Goal: Information Seeking & Learning: Check status

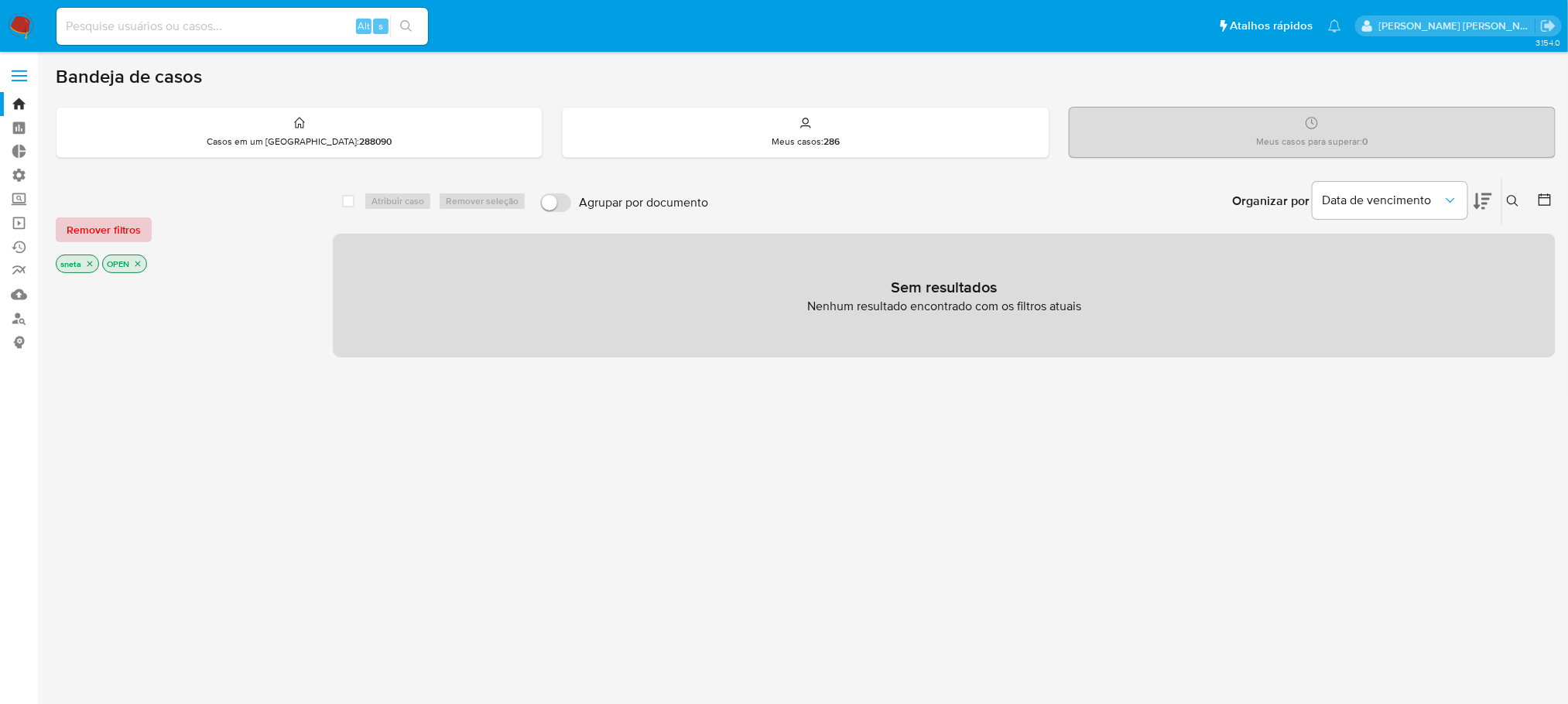
click at [128, 226] on span "Remover filtros" at bounding box center [103, 229] width 74 height 21
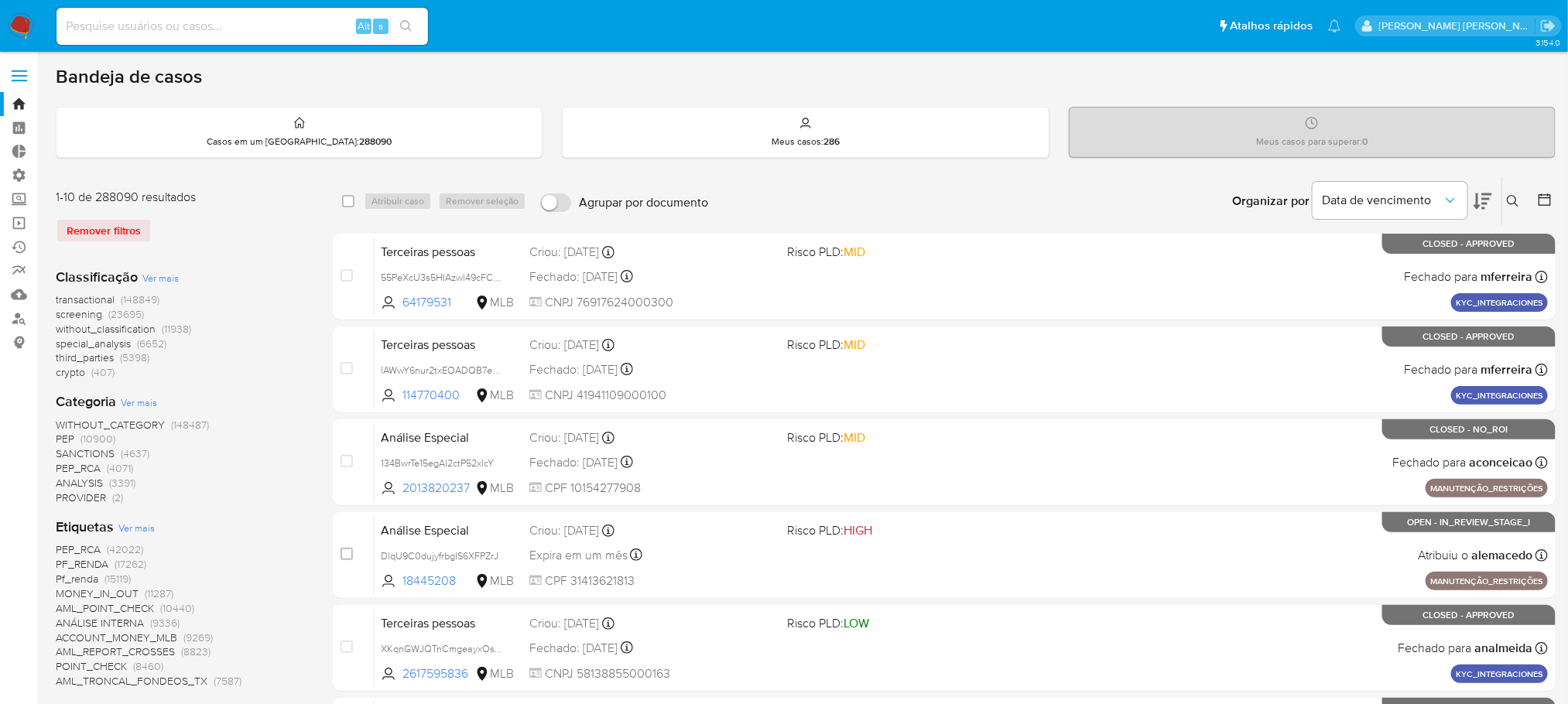
click at [84, 455] on span "SANCTIONS" at bounding box center [85, 453] width 59 height 15
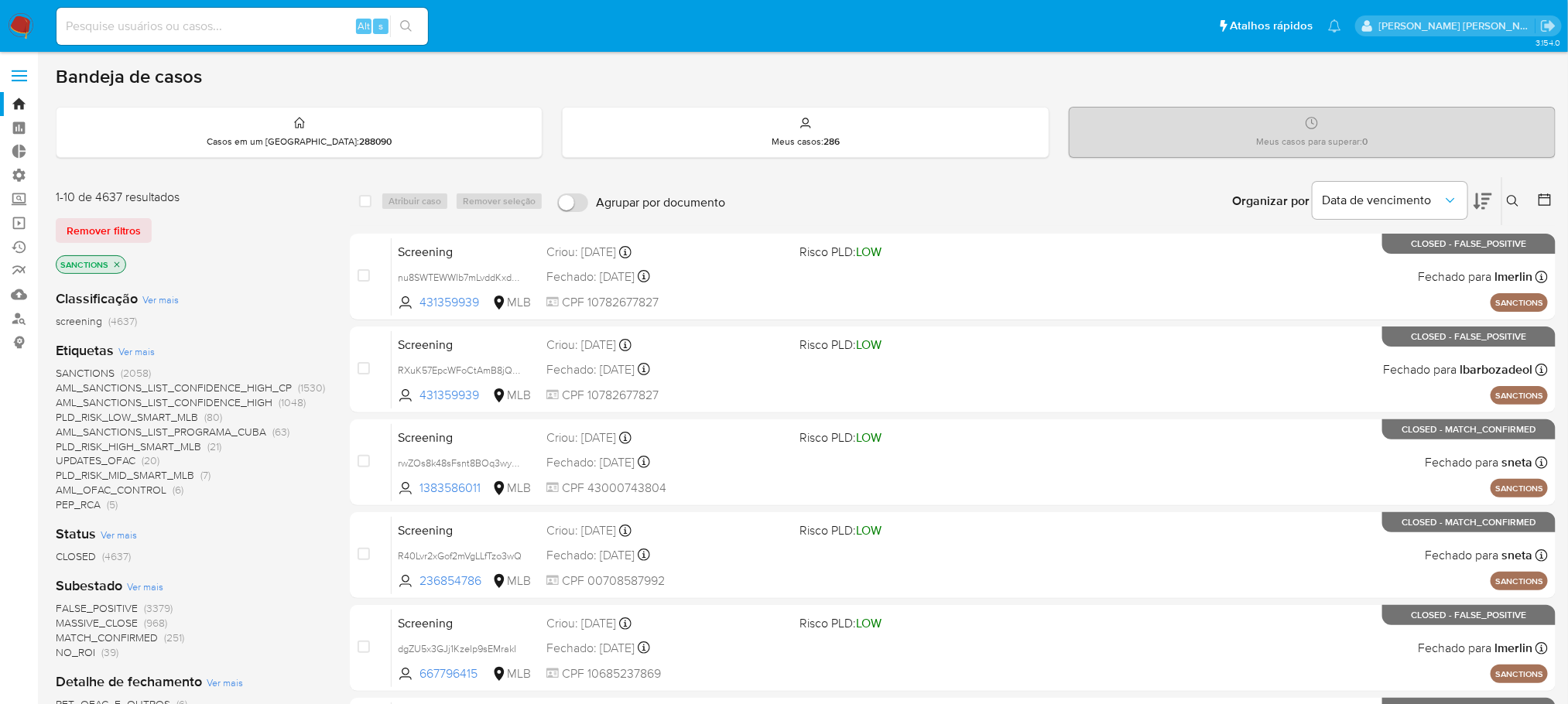
click at [165, 301] on span "Ver mais" at bounding box center [161, 300] width 37 height 14
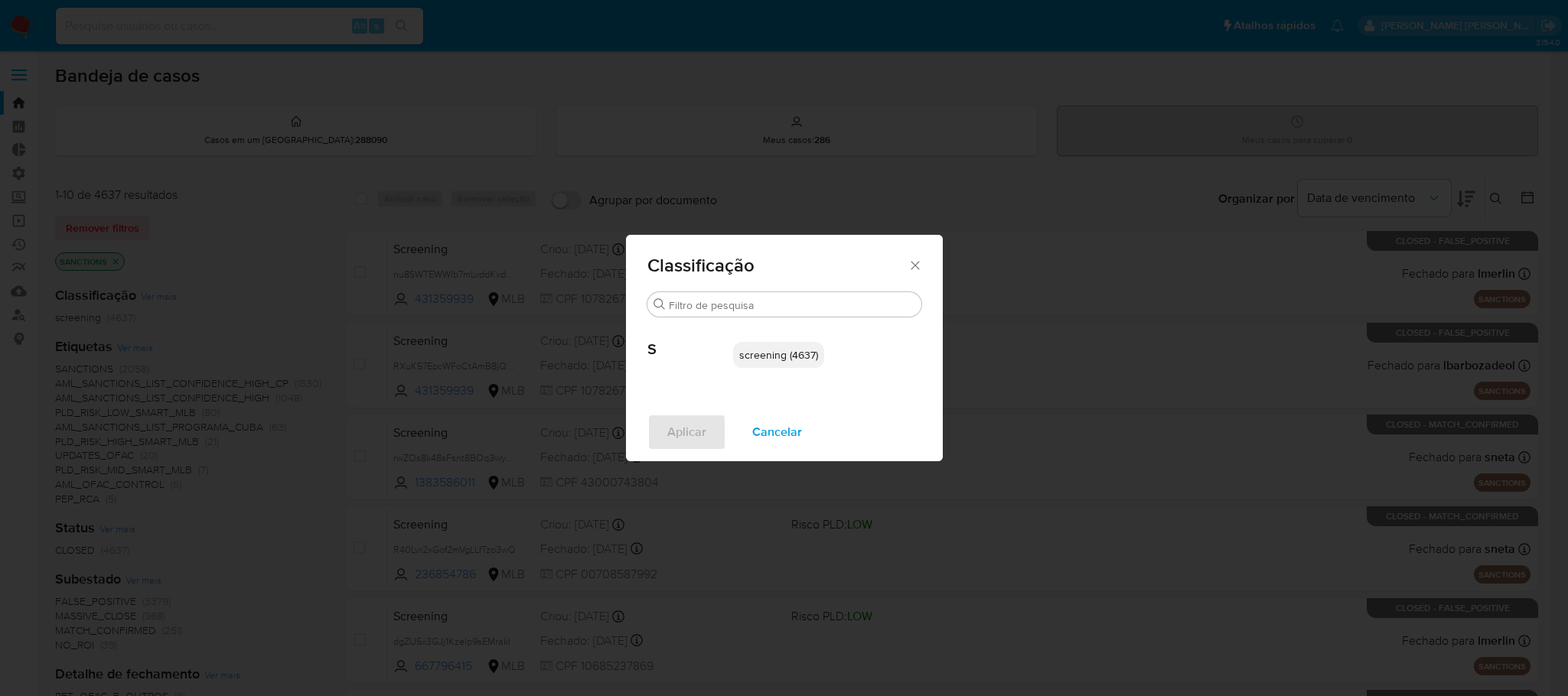
click at [917, 258] on icon "Fechar" at bounding box center [915, 265] width 15 height 15
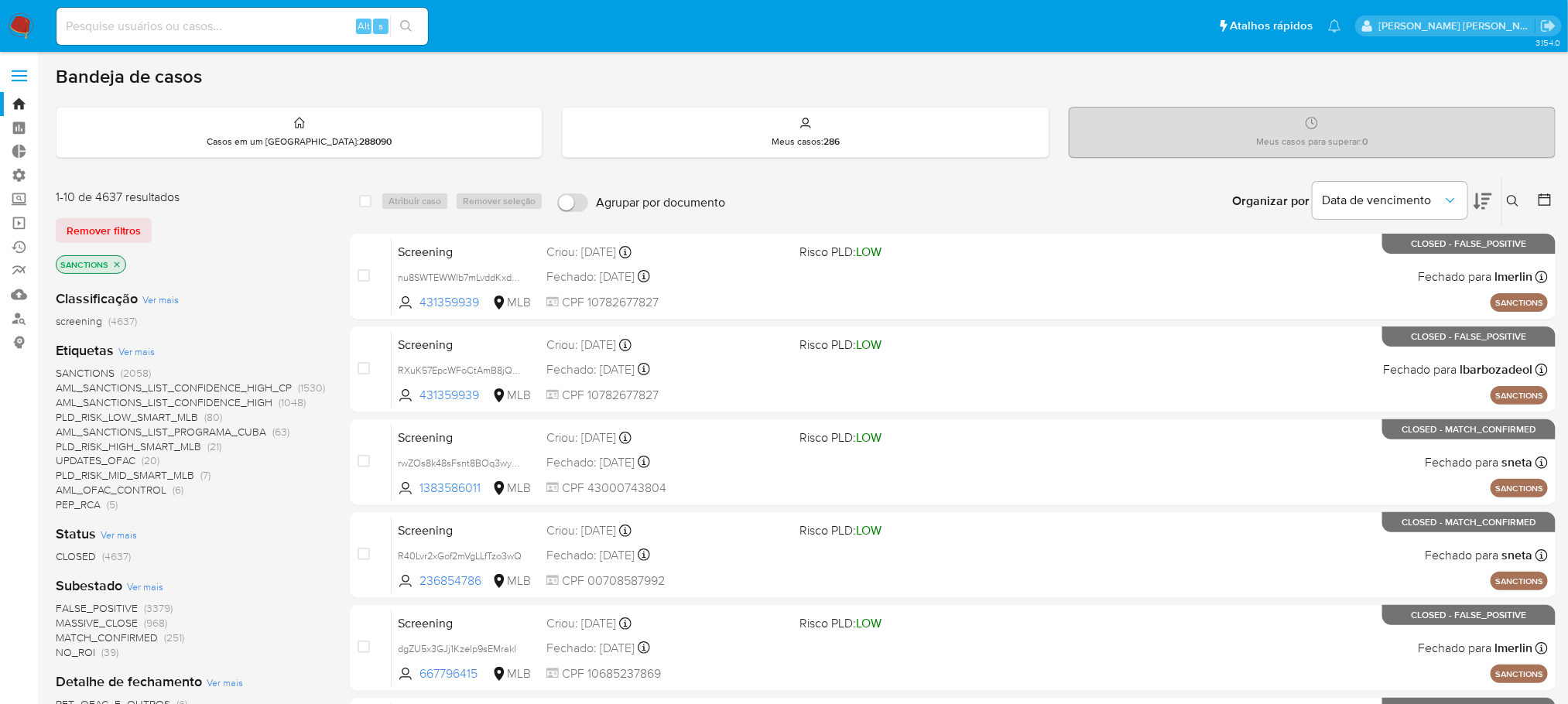
click at [1481, 193] on icon at bounding box center [1482, 200] width 18 height 18
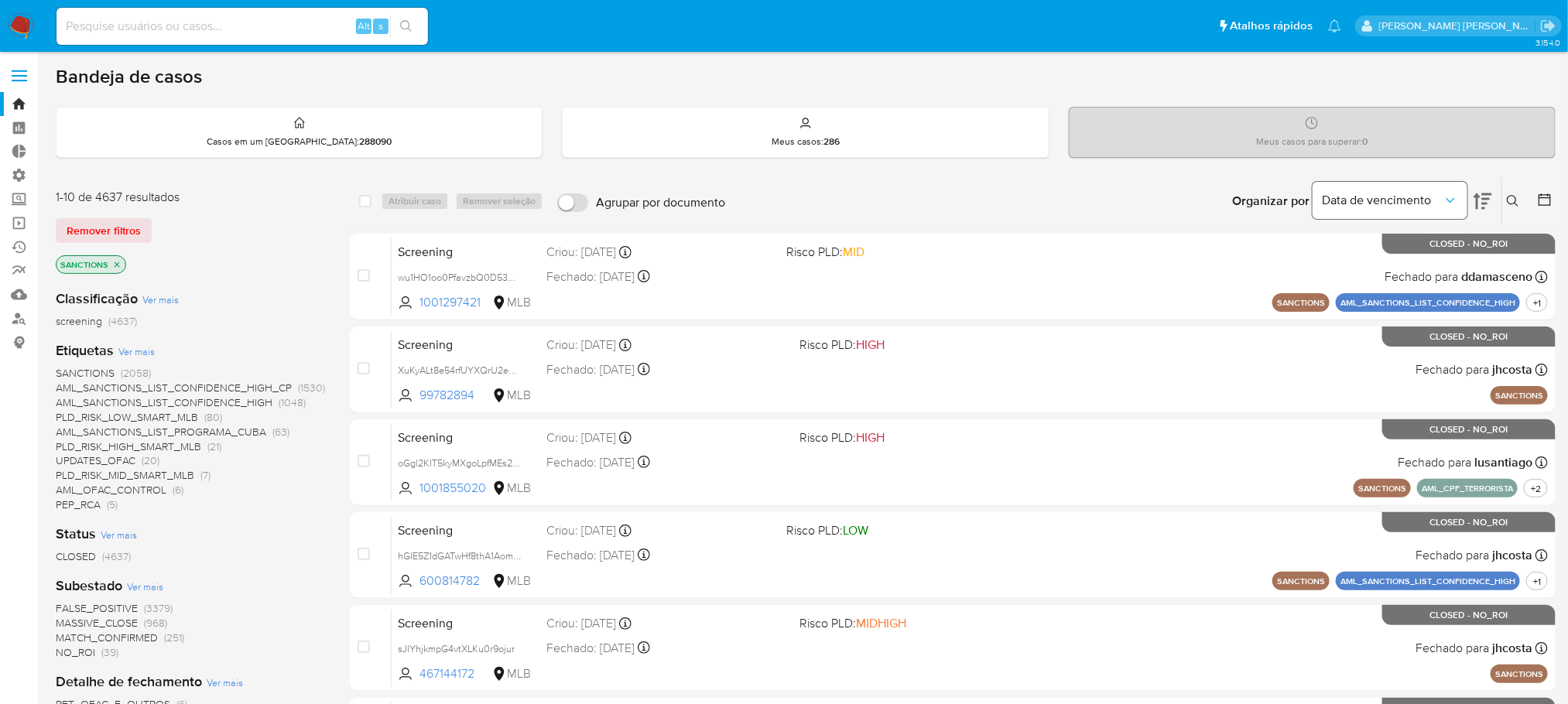
click at [1451, 200] on icon "Organizar por" at bounding box center [1449, 200] width 15 height 15
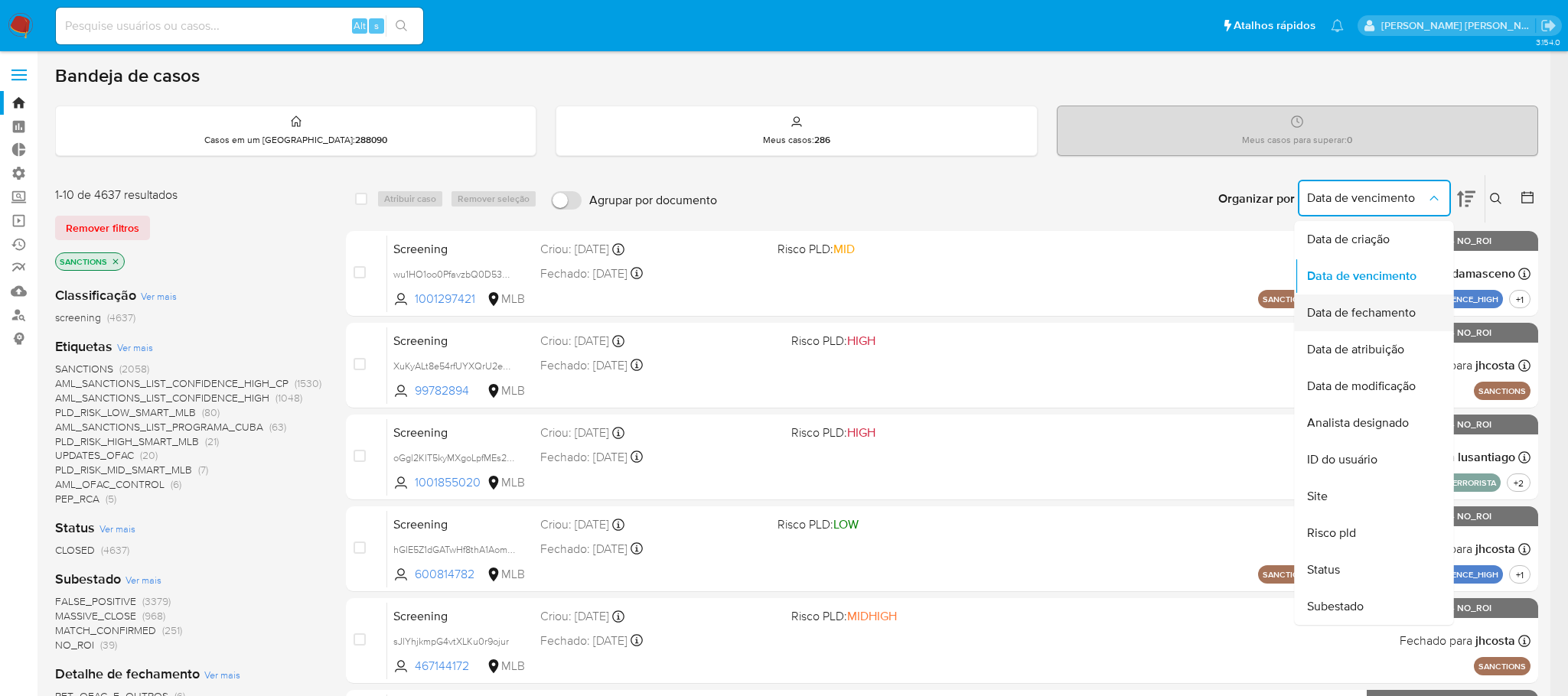
click at [1404, 308] on span "Data de fechamento" at bounding box center [1362, 312] width 109 height 15
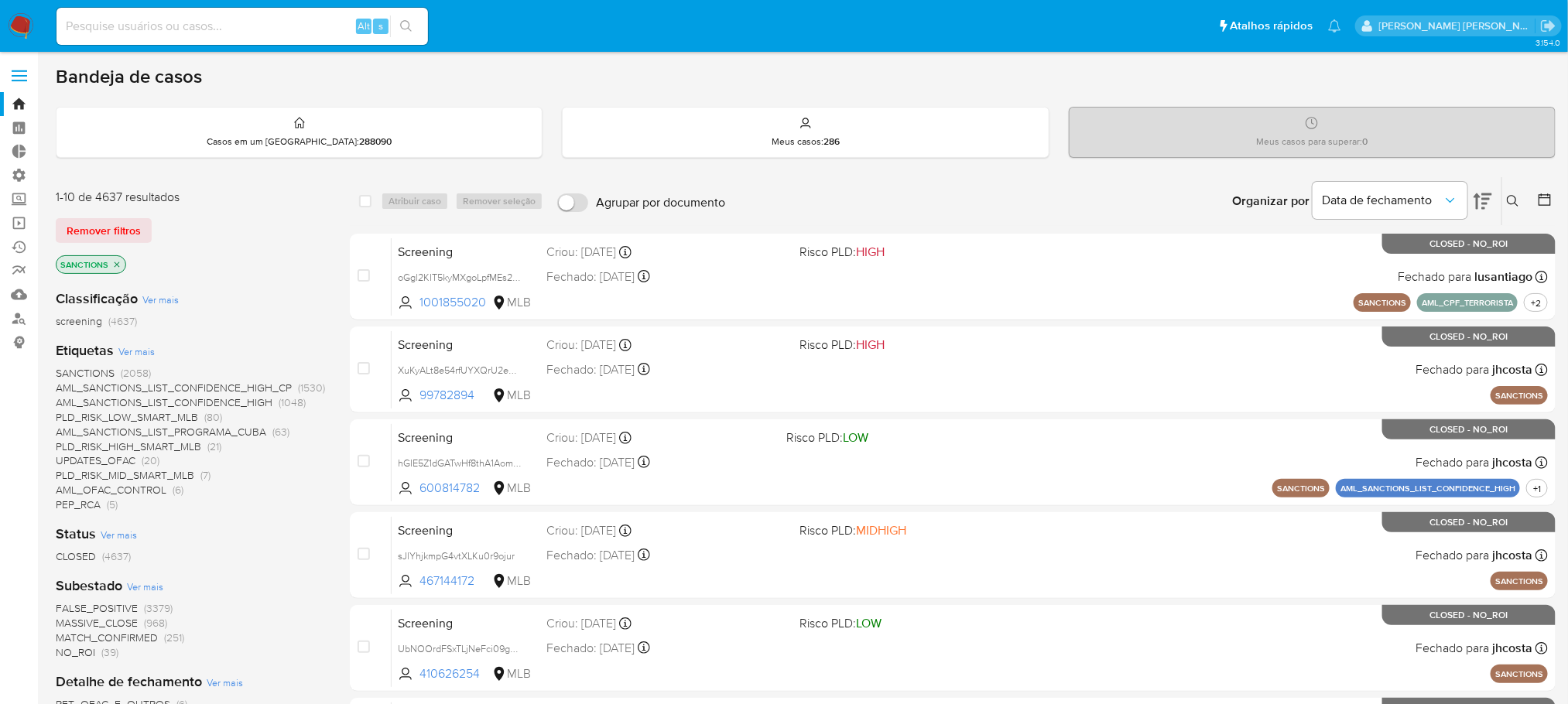
click at [1537, 198] on icon at bounding box center [1544, 199] width 15 height 15
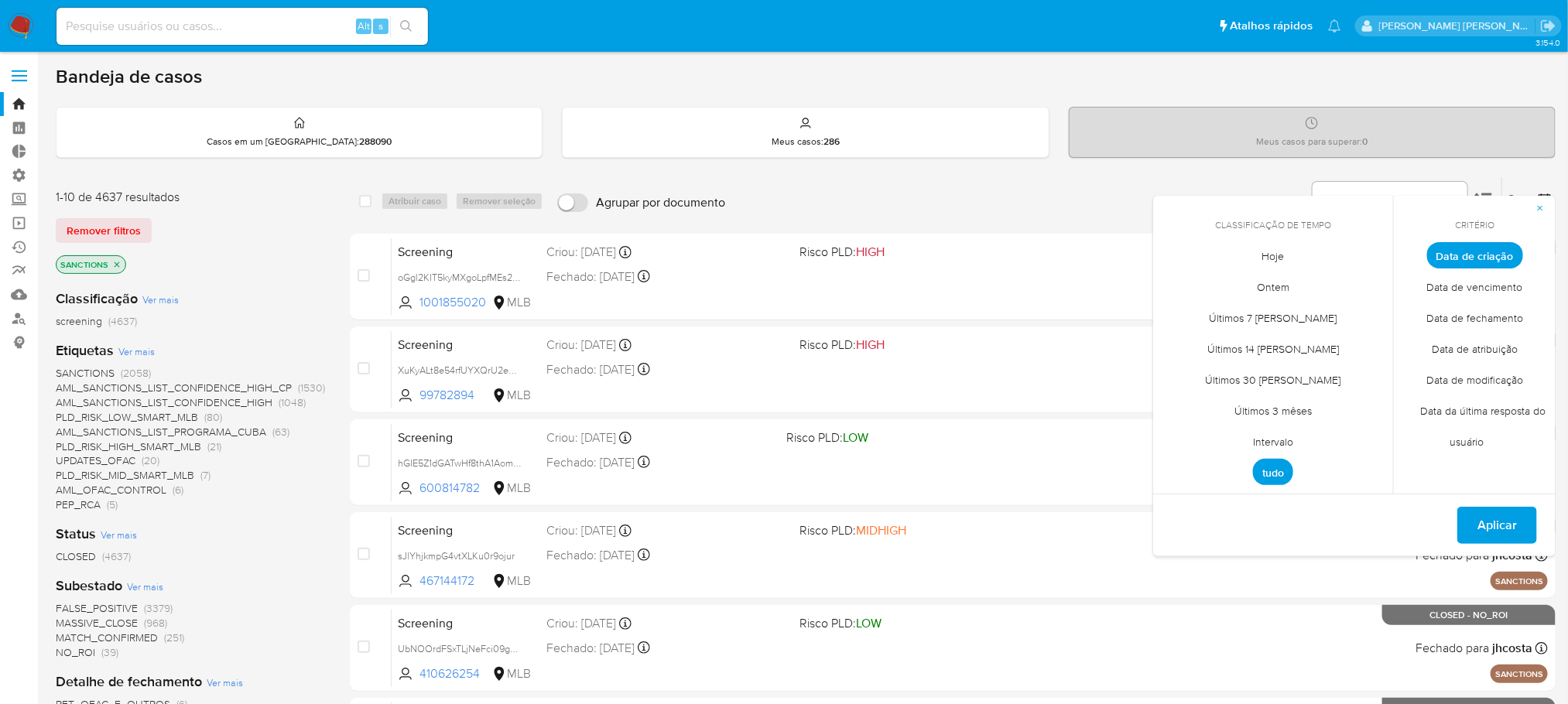
click at [1502, 318] on span "Data de fechamento" at bounding box center [1474, 318] width 129 height 32
click at [1296, 411] on span "Últimos 3 mêses" at bounding box center [1273, 411] width 110 height 32
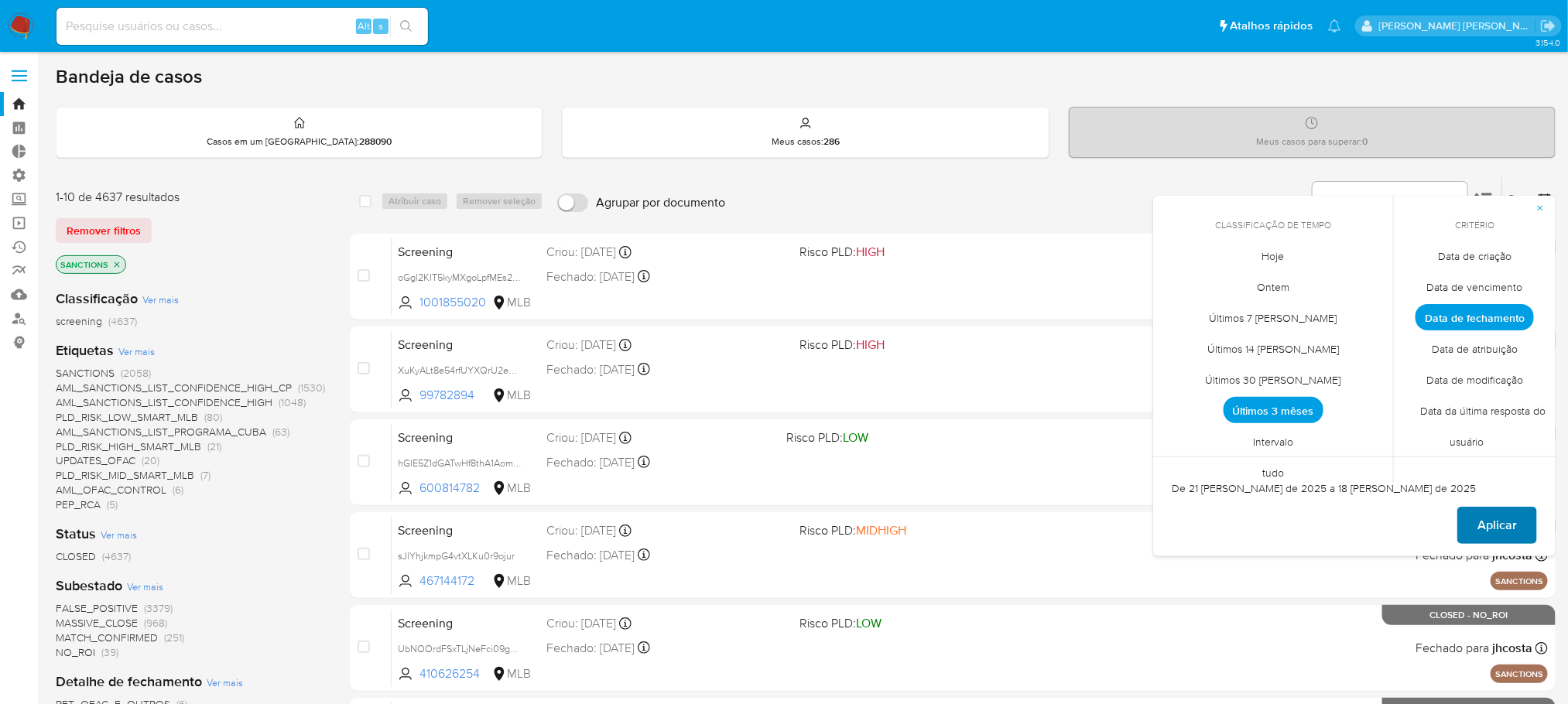
click at [1504, 527] on span "Aplicar" at bounding box center [1497, 525] width 40 height 34
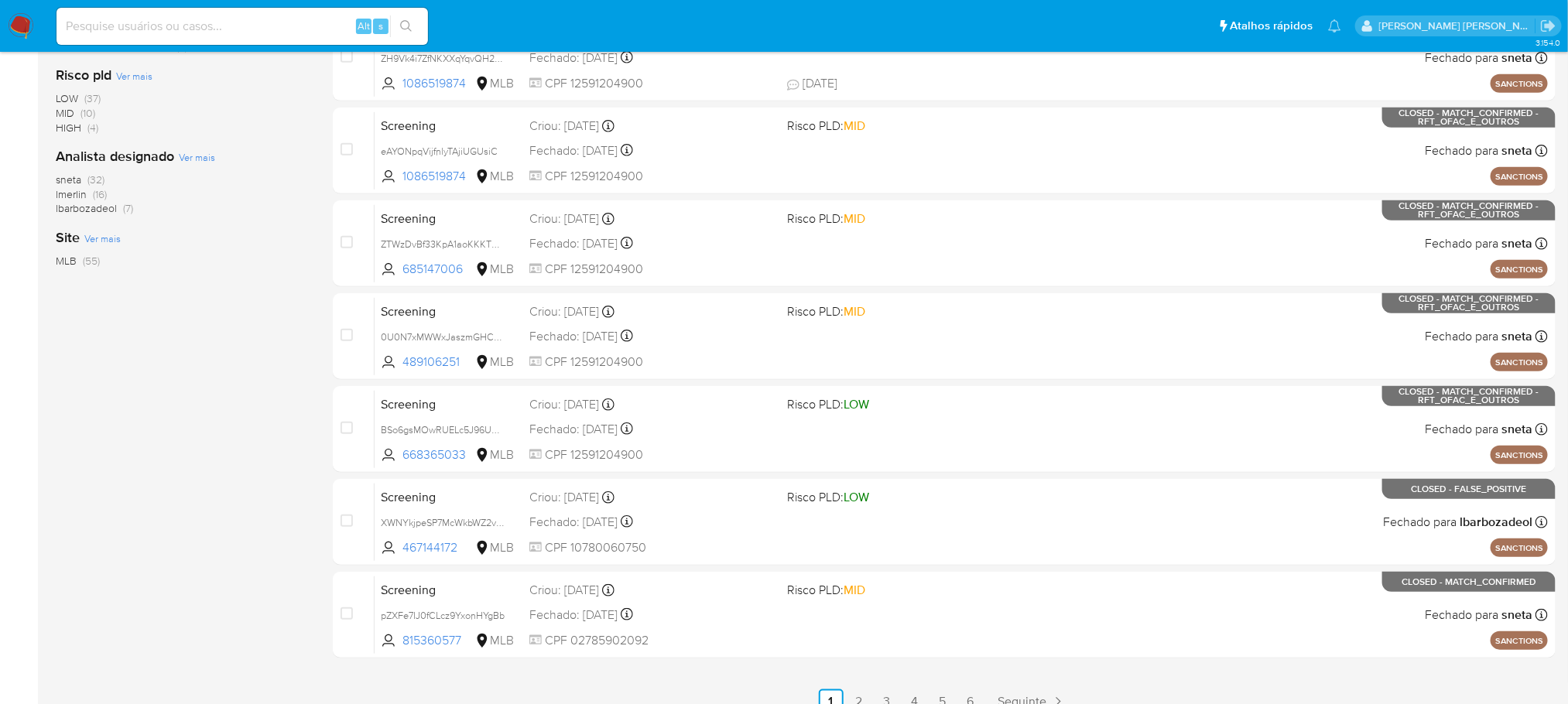
scroll to position [516, 0]
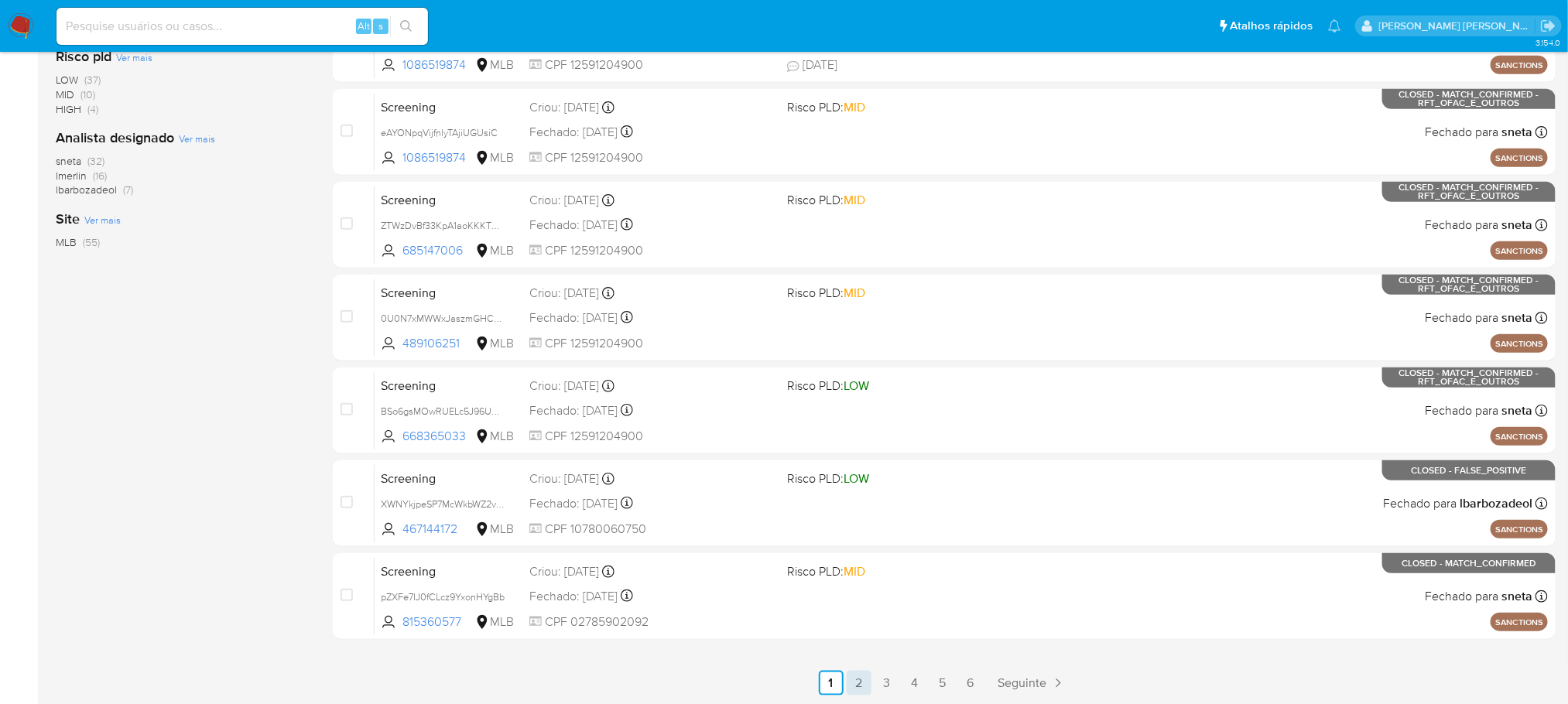
click at [855, 680] on link "2" at bounding box center [858, 683] width 25 height 25
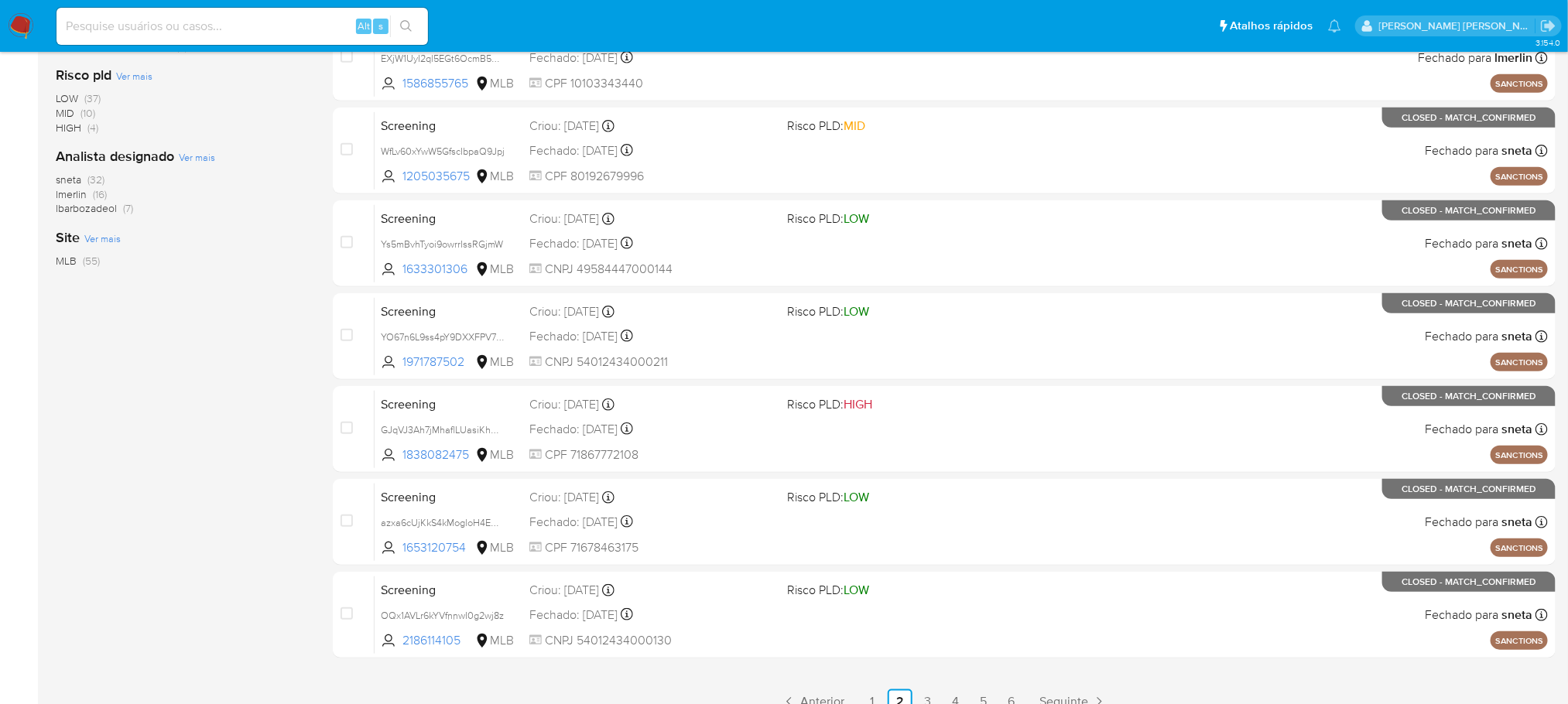
scroll to position [516, 0]
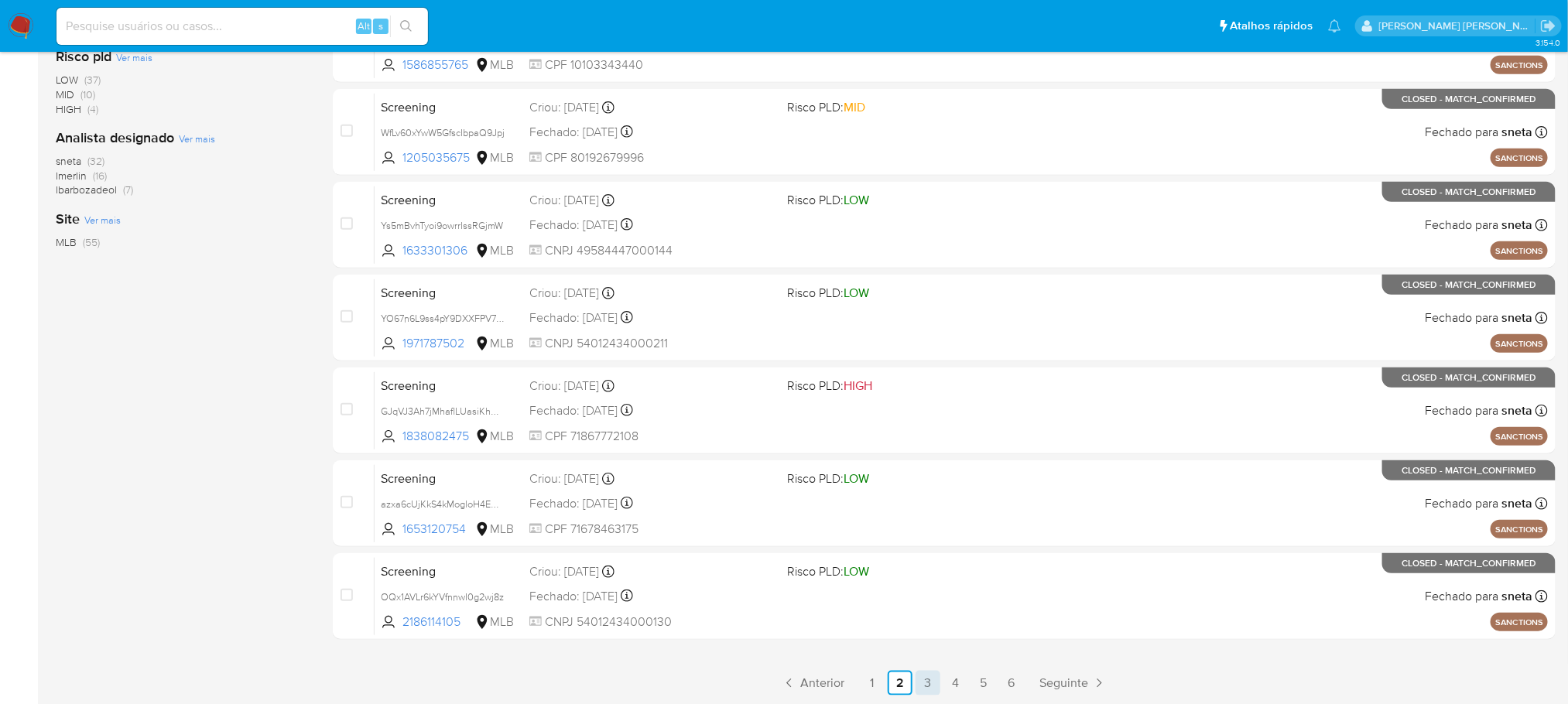
click at [924, 683] on link "3" at bounding box center [928, 683] width 25 height 25
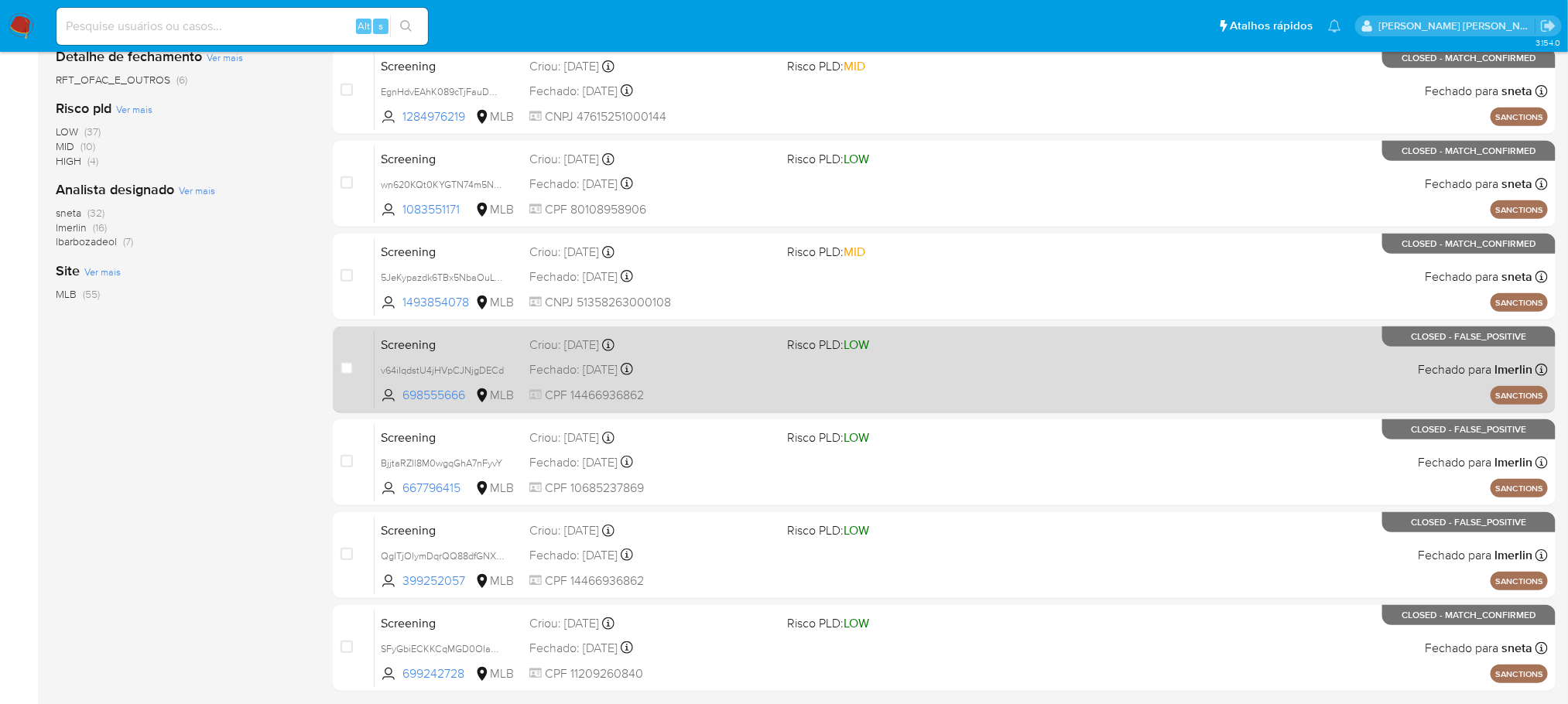
scroll to position [516, 0]
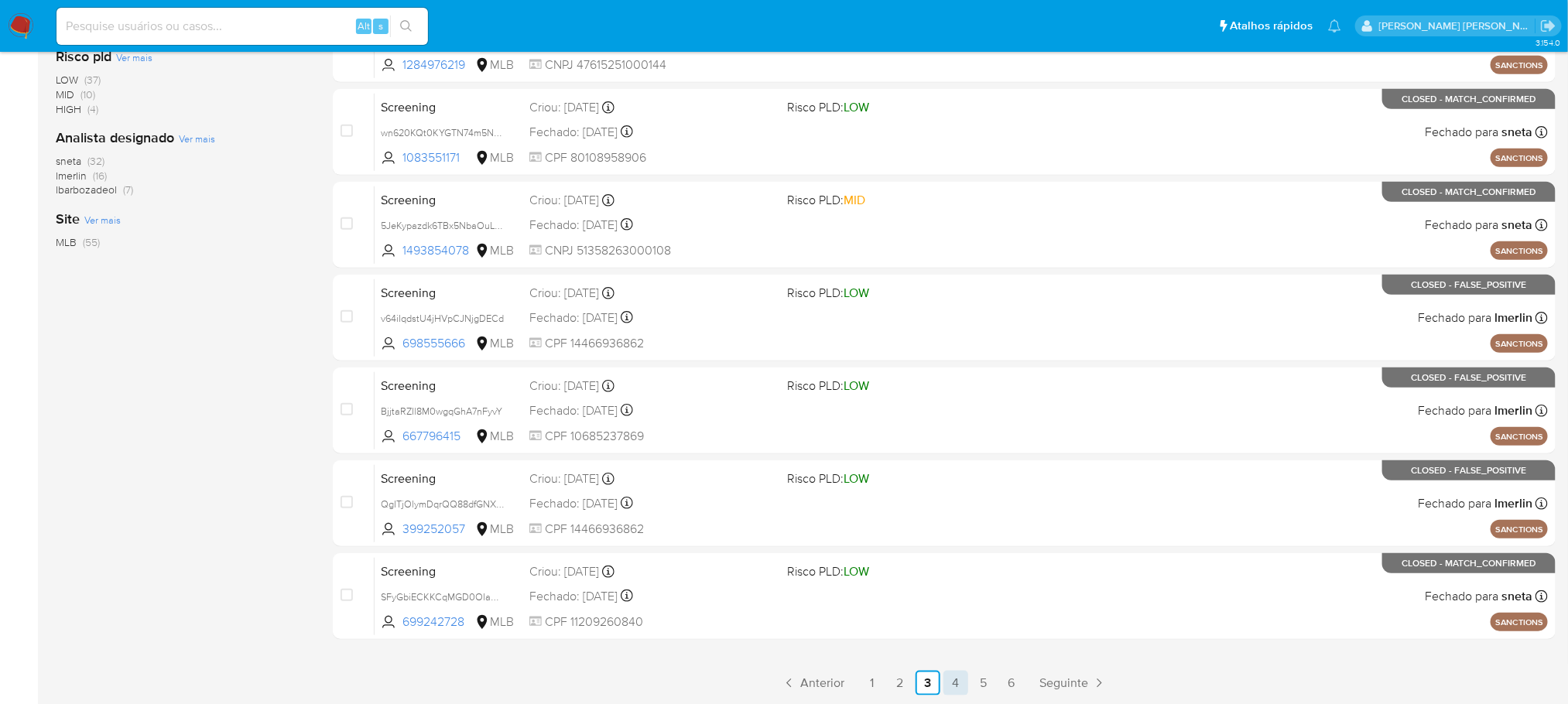
click at [966, 685] on link "4" at bounding box center [955, 683] width 25 height 25
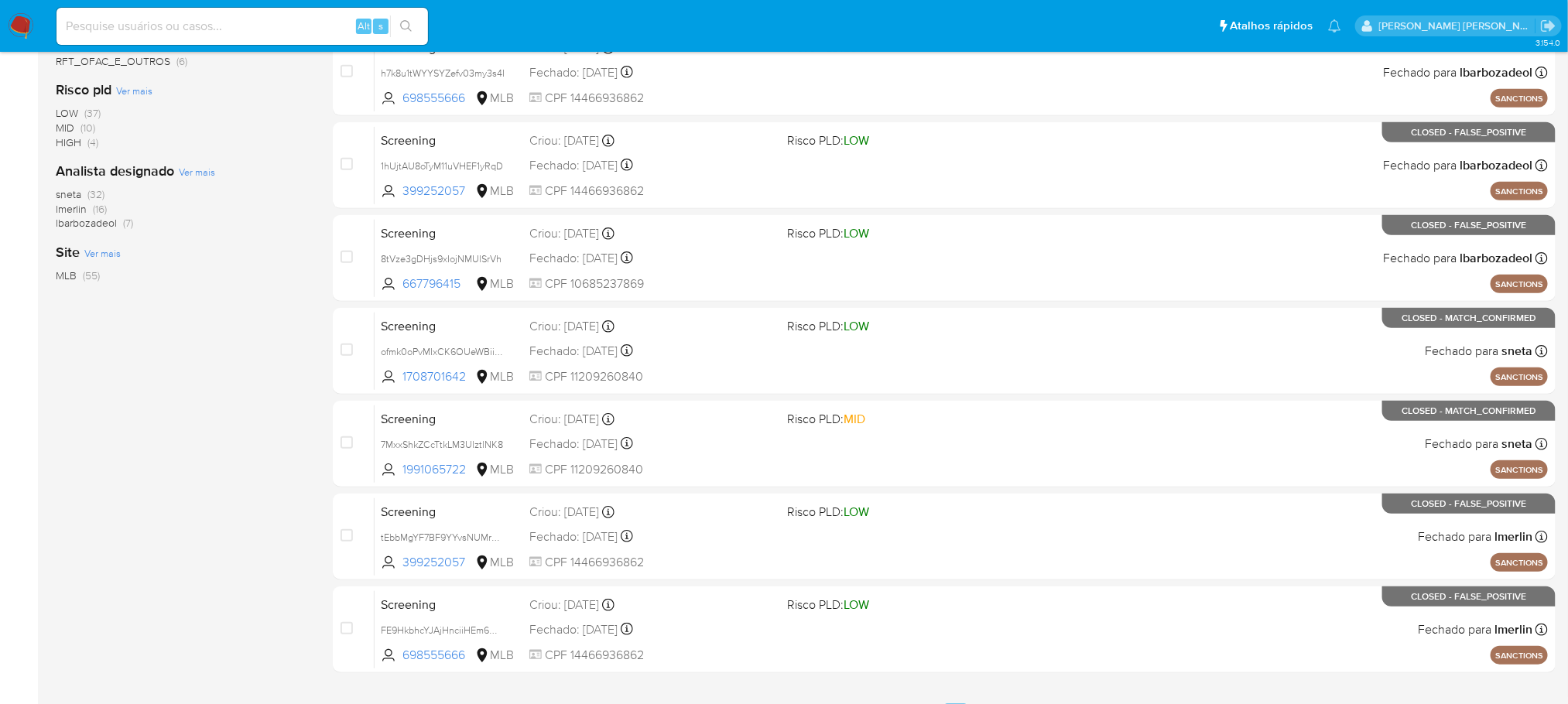
scroll to position [516, 0]
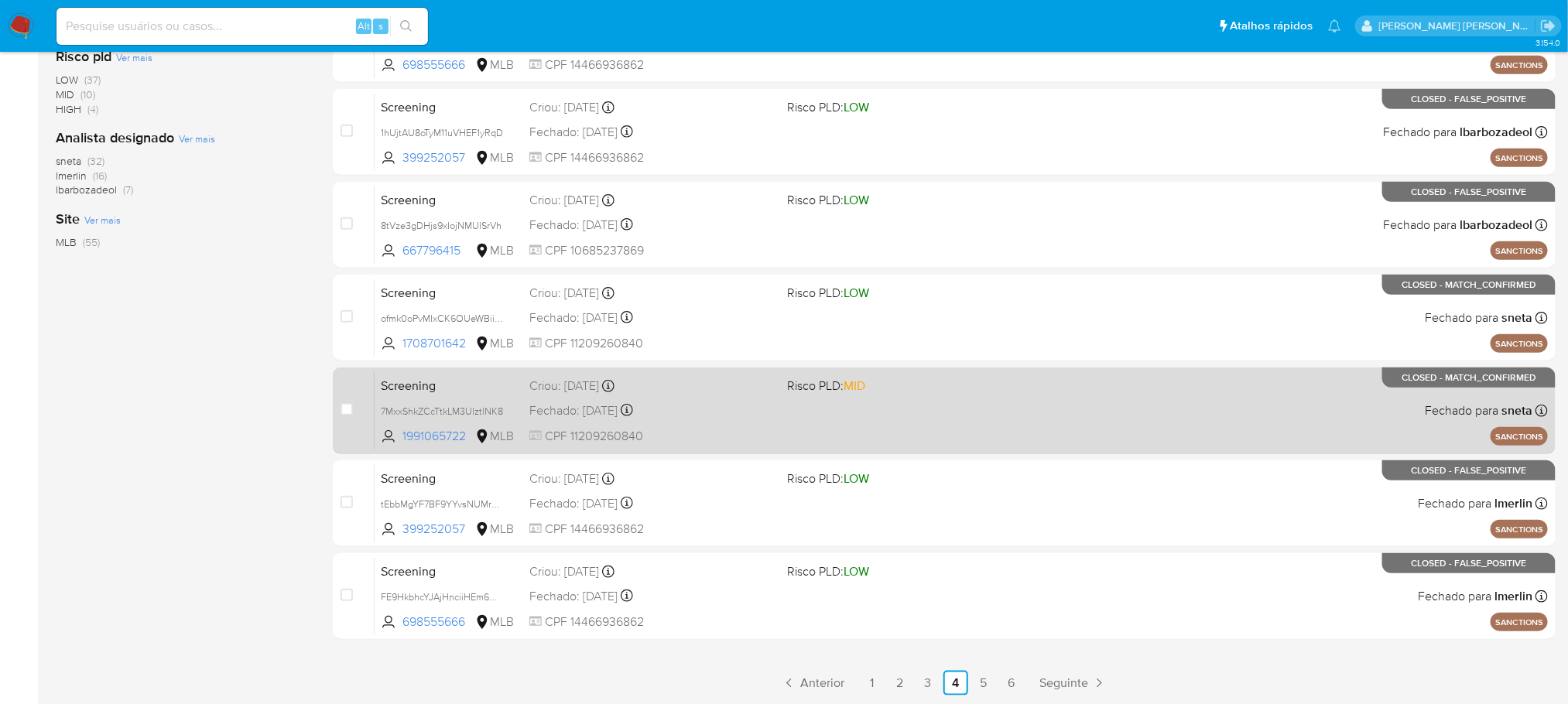
click at [1181, 423] on div "Screening 7MxxShkZCcTtkLM3UlztlNK8 1991065722 MLB Risco PLD: MID Criou: 30/07/2…" at bounding box center [961, 410] width 1173 height 78
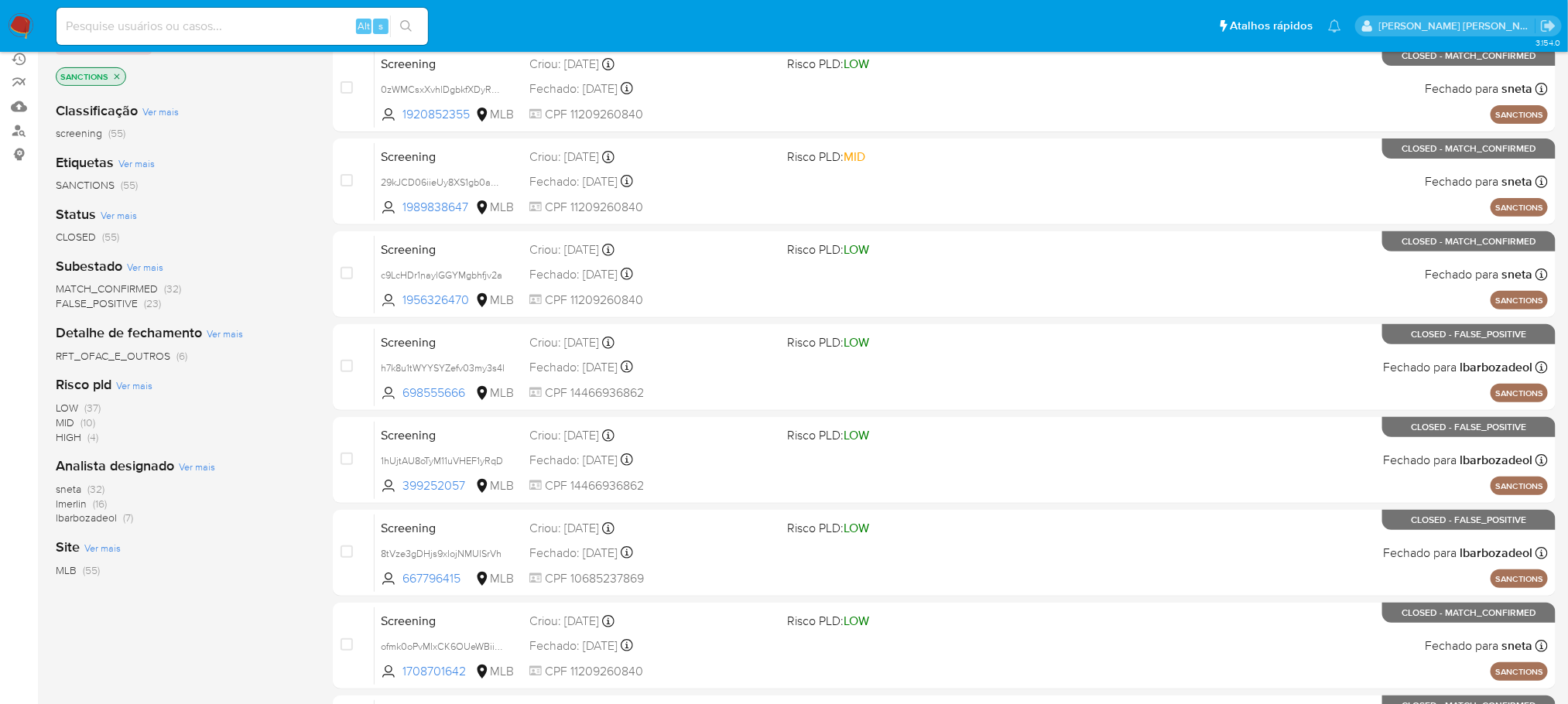
scroll to position [168, 0]
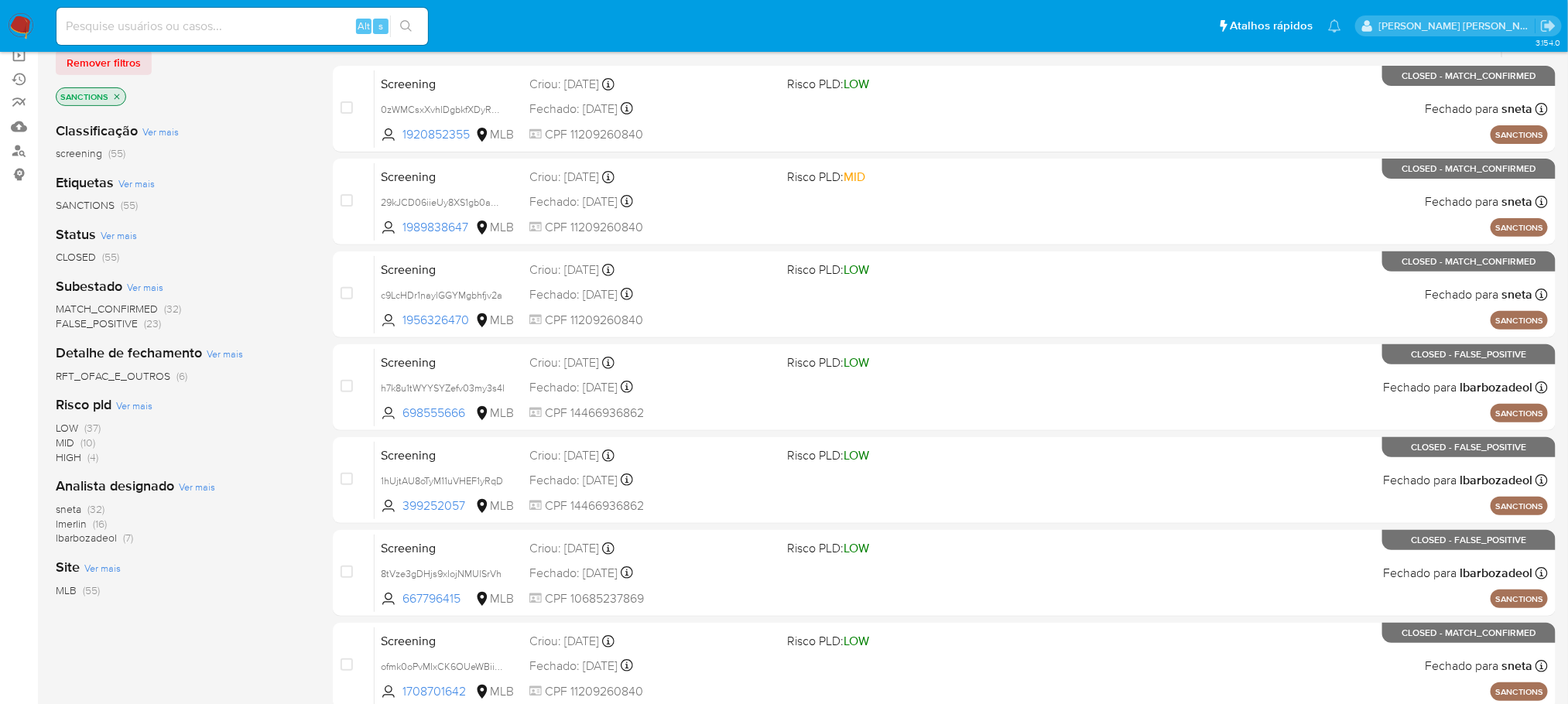
click at [218, 356] on span "Ver mais" at bounding box center [225, 354] width 37 height 14
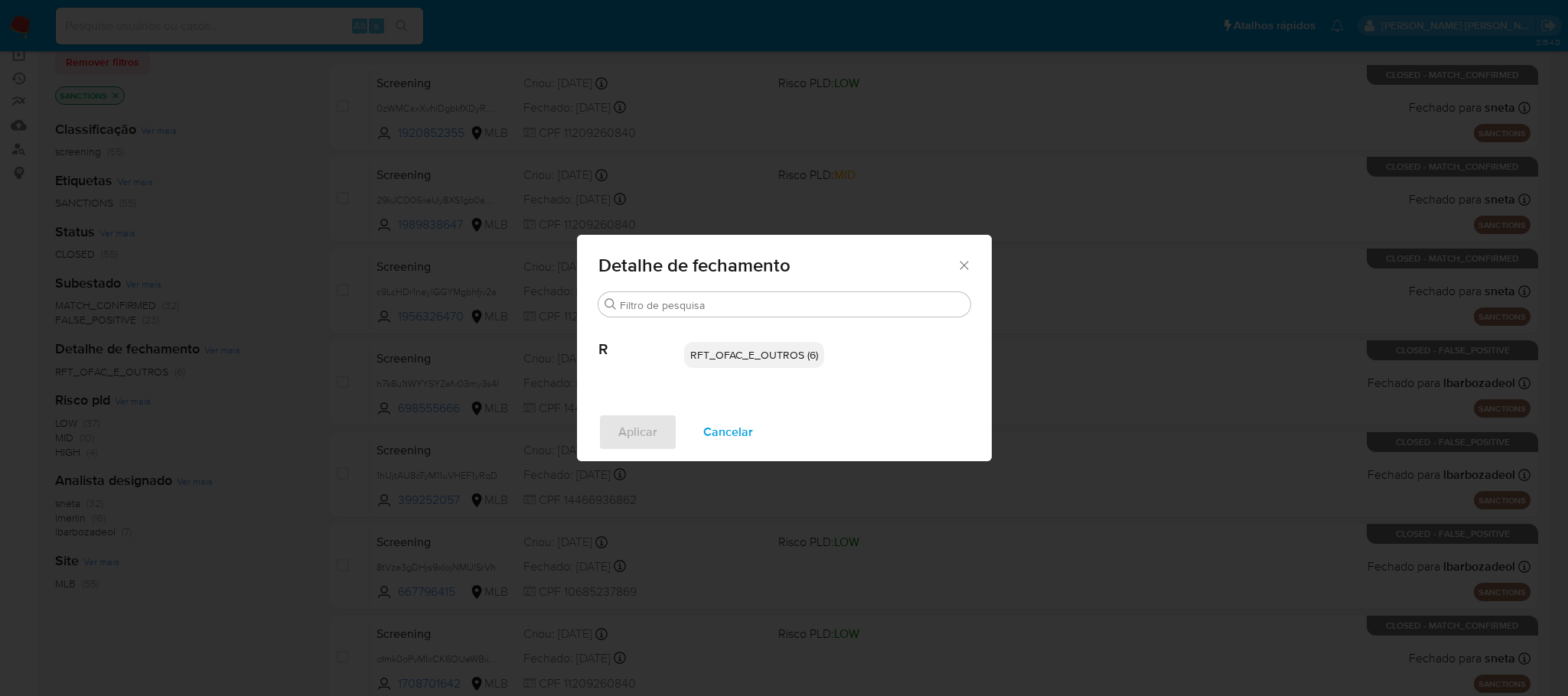
click at [726, 358] on span "RFT_OFAC_E_OUTROS (6)" at bounding box center [754, 355] width 127 height 15
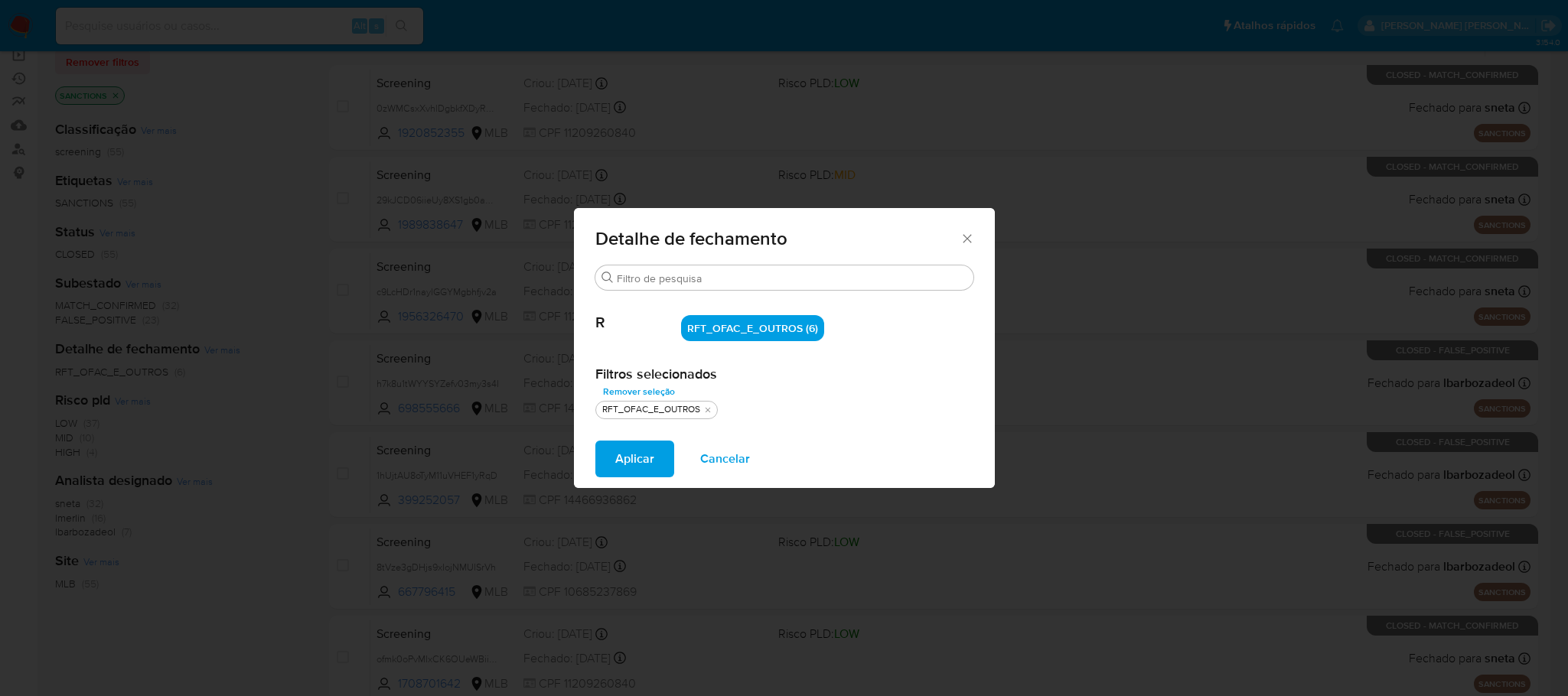
click at [963, 233] on icon "Fechar" at bounding box center [967, 238] width 15 height 15
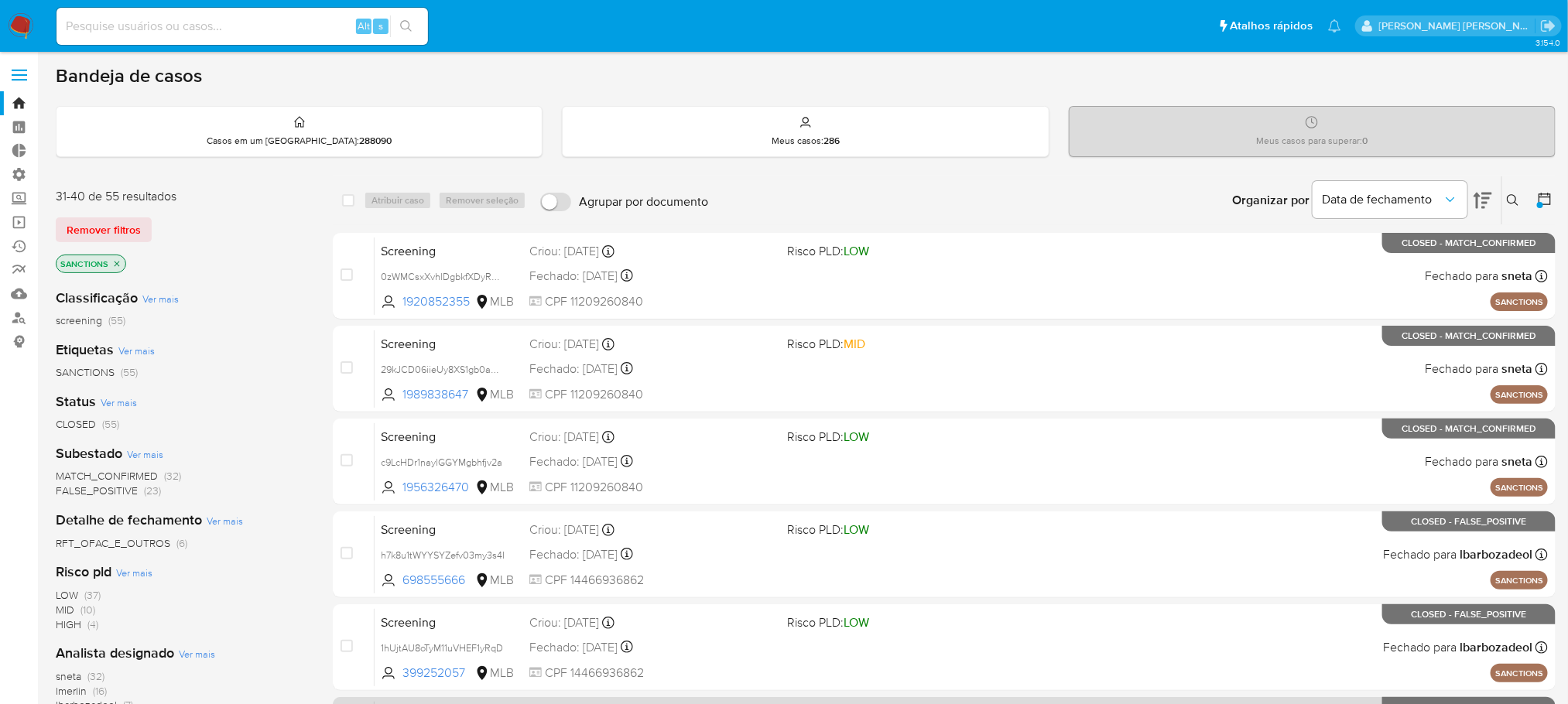
scroll to position [0, 0]
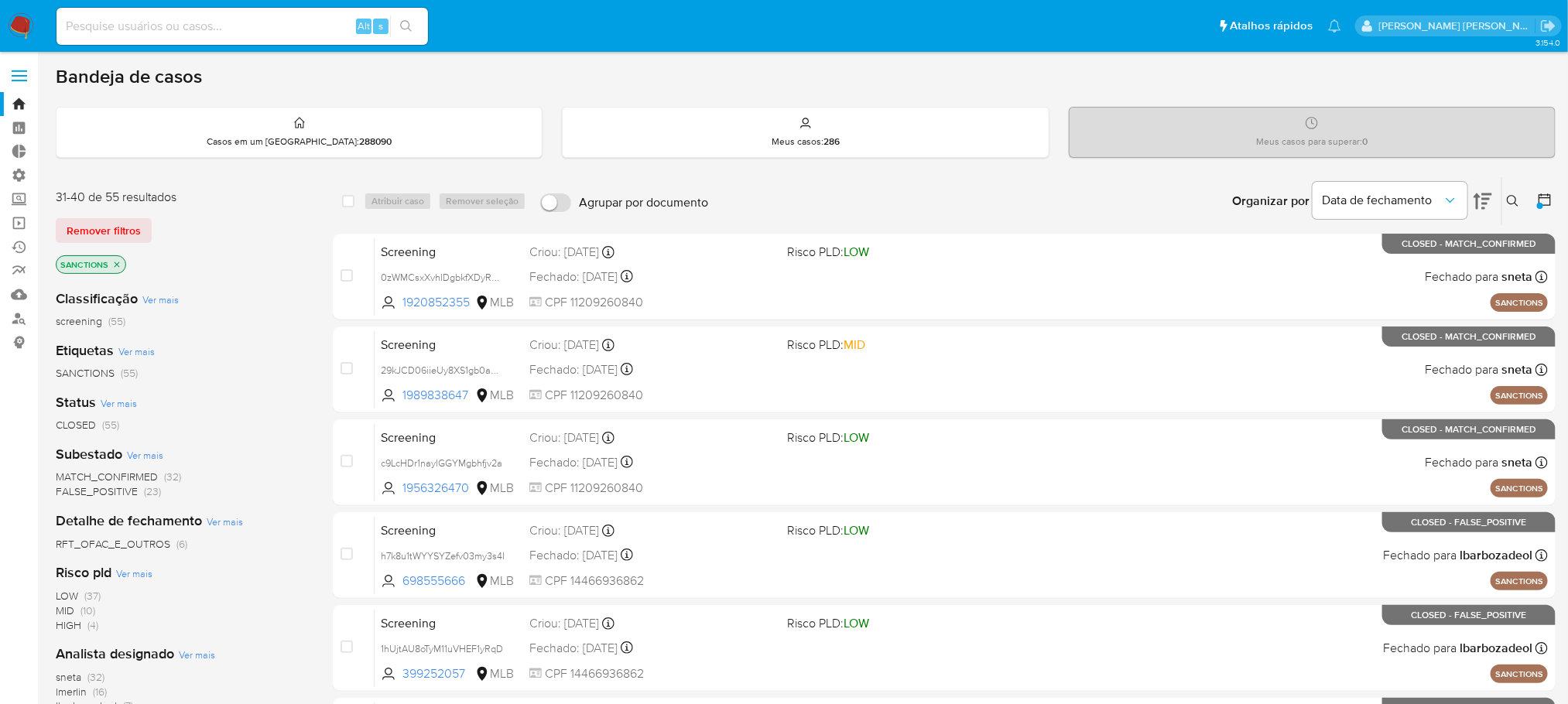
click at [1544, 198] on icon at bounding box center [1544, 199] width 15 height 15
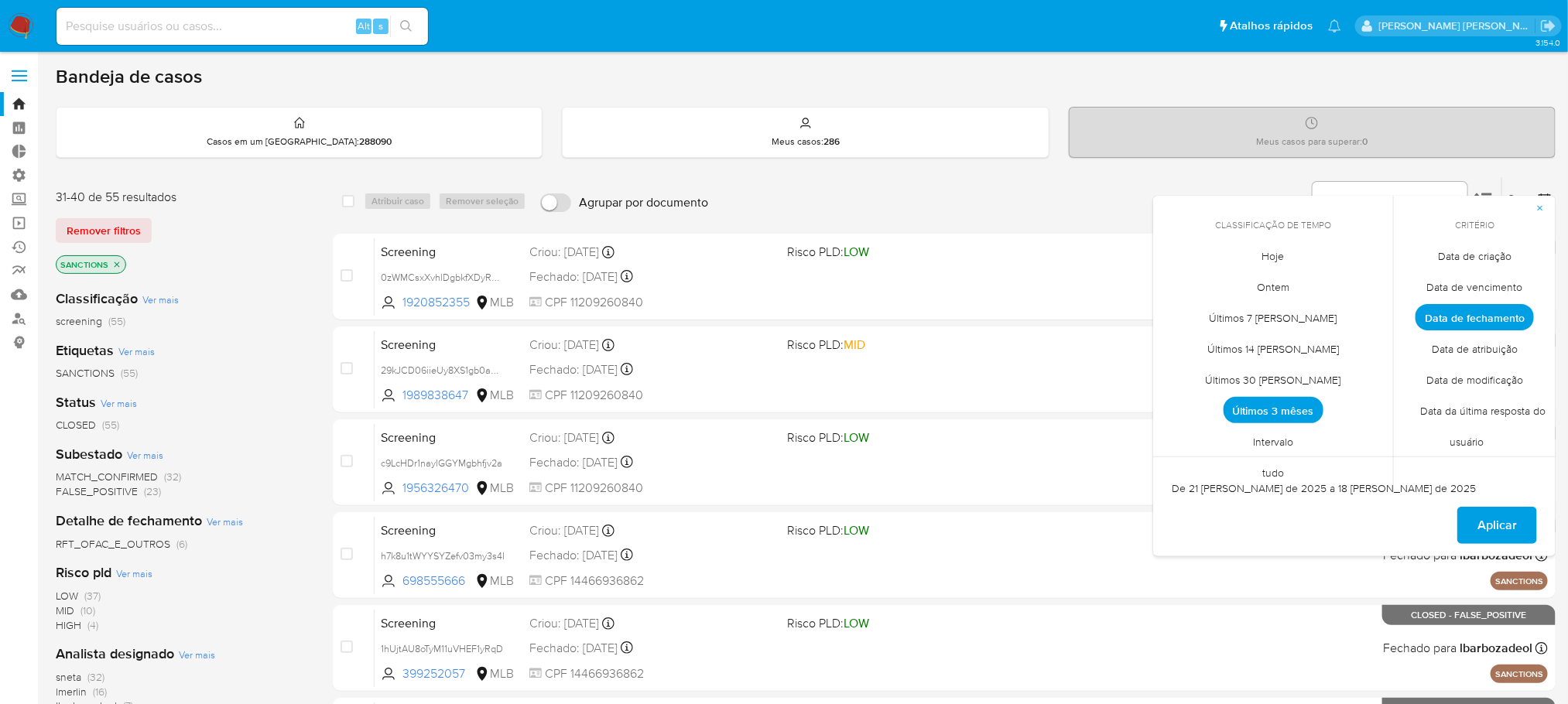
click at [1275, 439] on span "Intervalo" at bounding box center [1273, 442] width 72 height 32
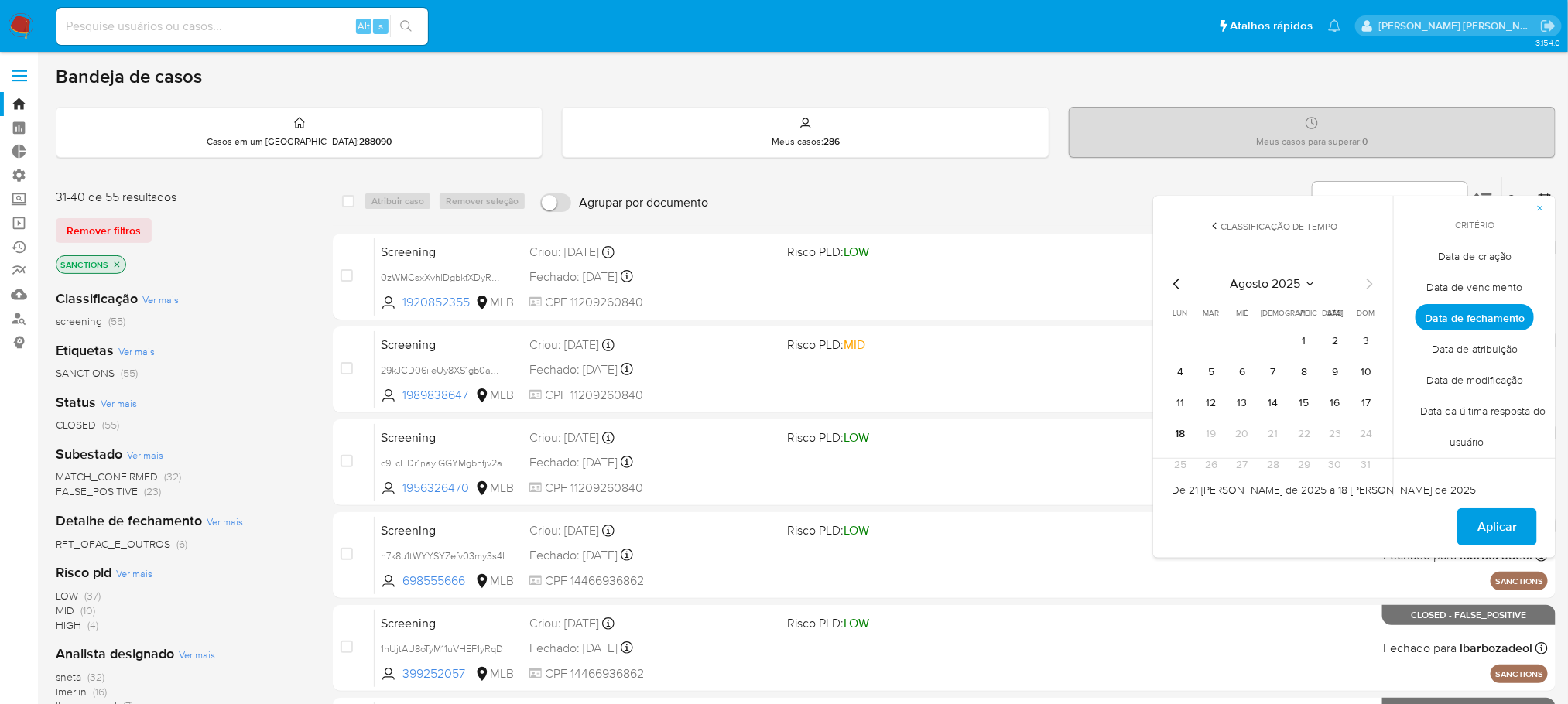
click at [1180, 279] on icon "Mes anterior" at bounding box center [1177, 284] width 6 height 11
click at [1208, 339] on button "1" at bounding box center [1211, 340] width 25 height 25
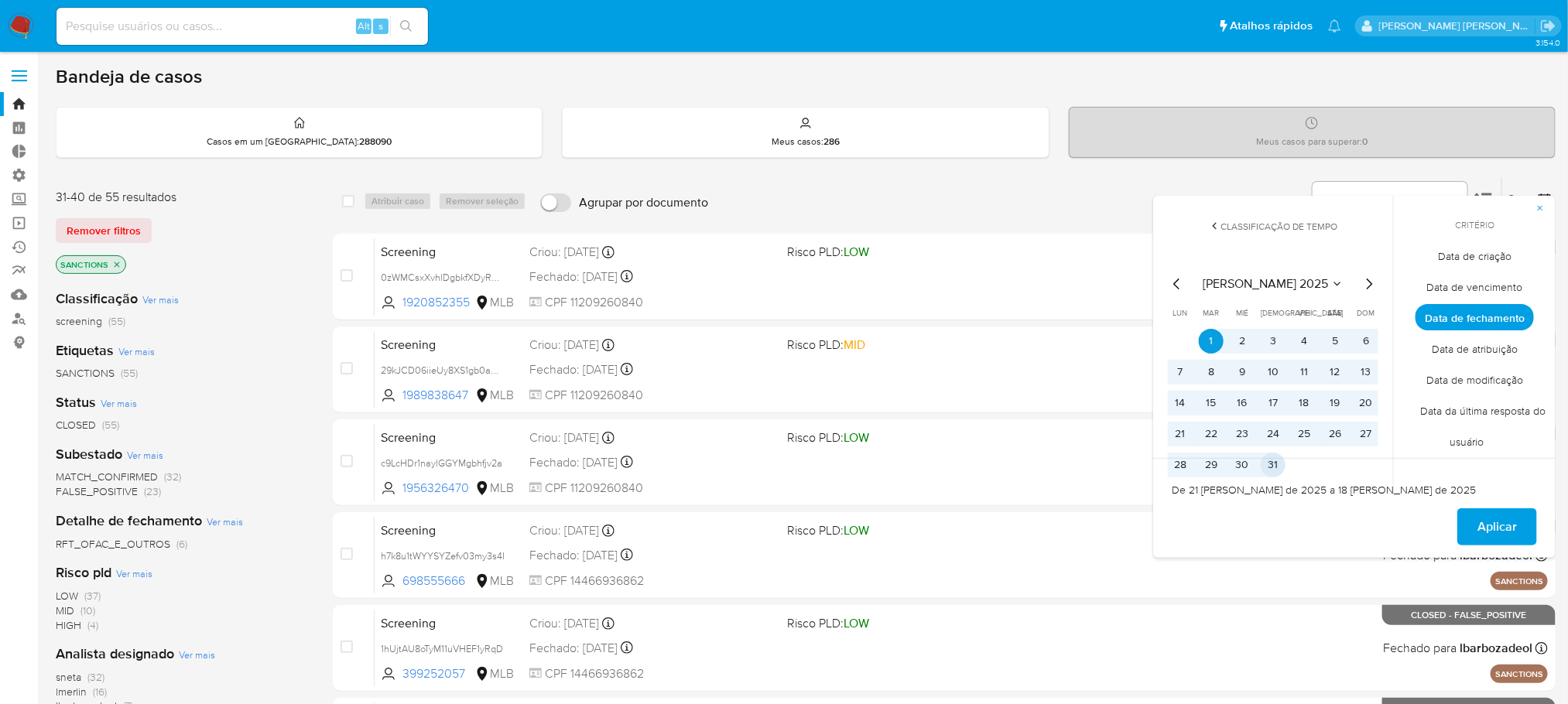
click at [1270, 465] on button "31" at bounding box center [1273, 465] width 25 height 25
click at [1497, 527] on span "Aplicar" at bounding box center [1497, 527] width 40 height 34
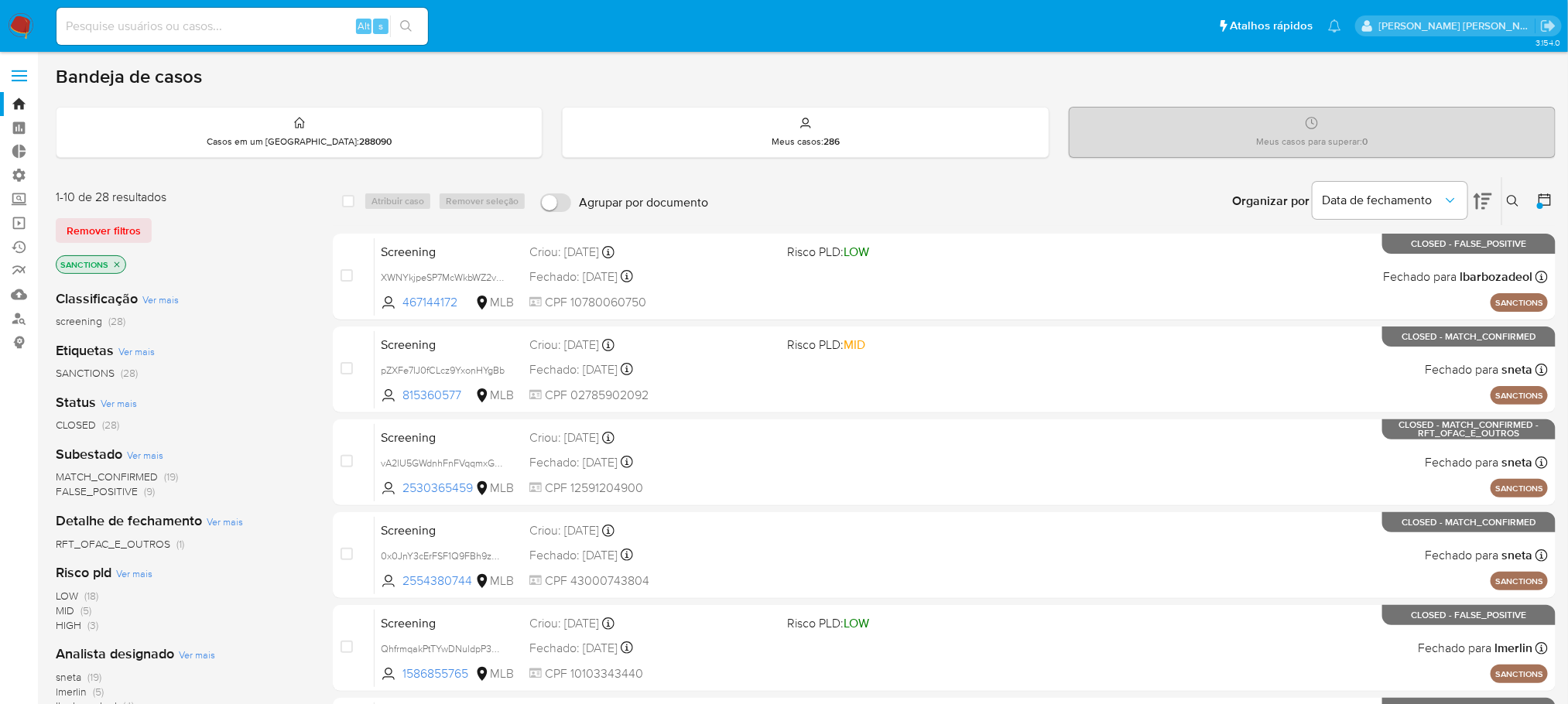
click at [1477, 197] on icon at bounding box center [1482, 201] width 18 height 16
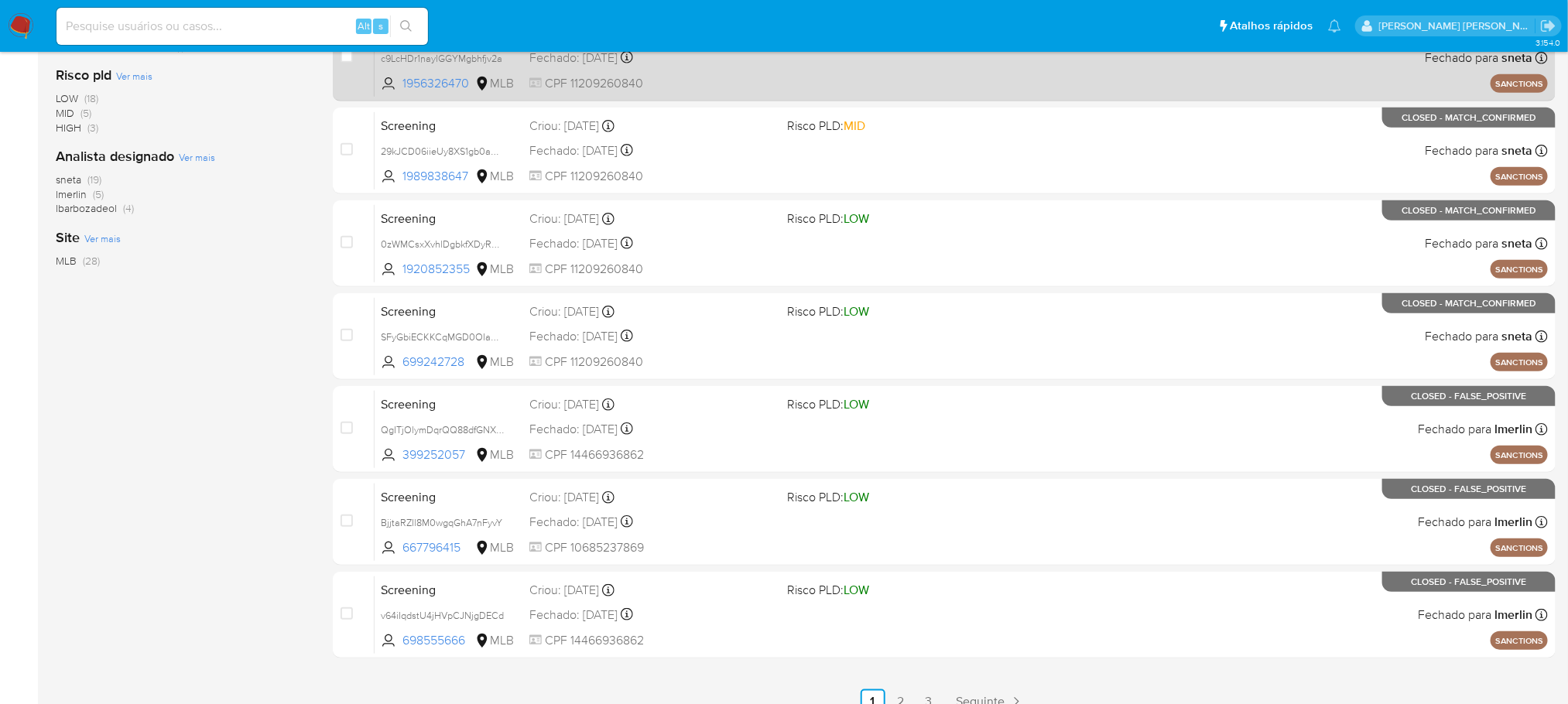
scroll to position [516, 0]
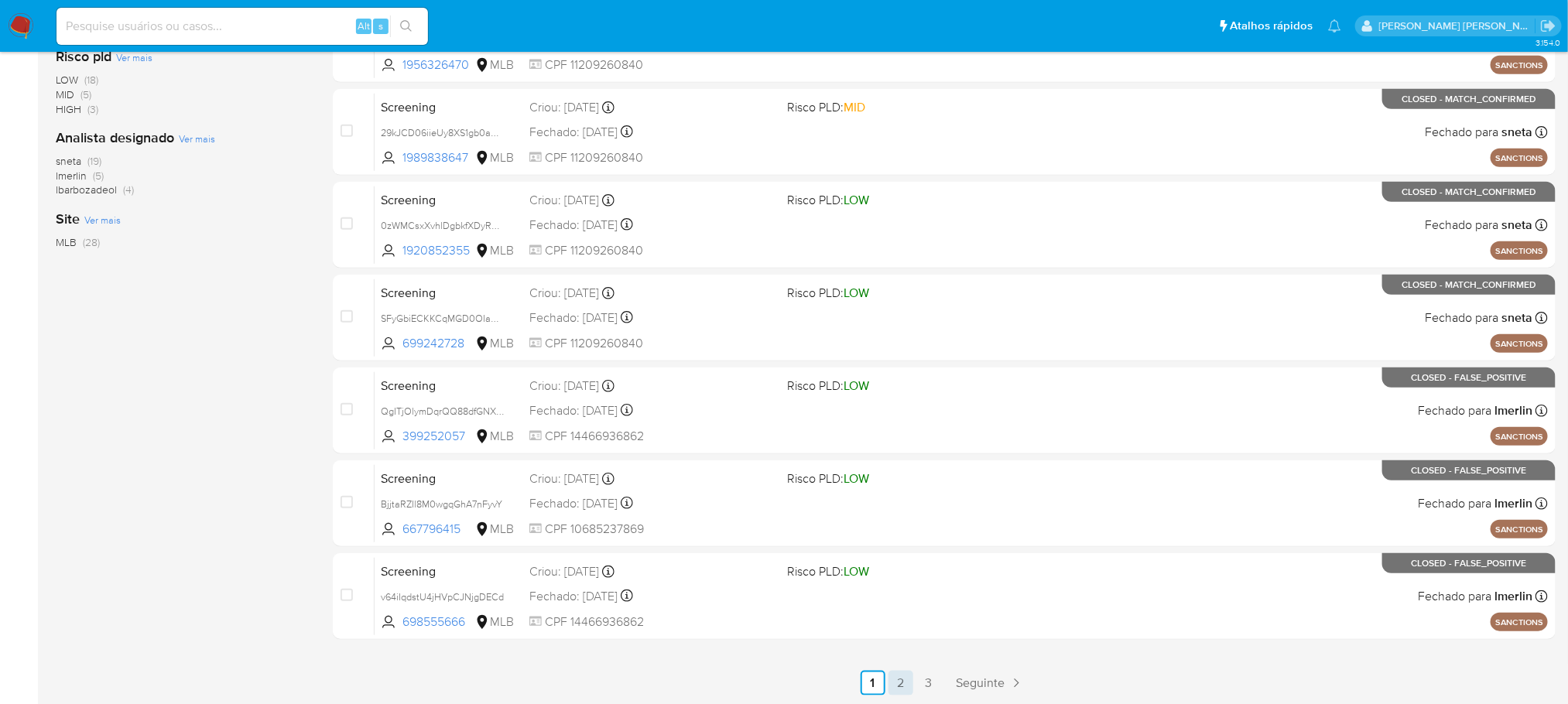
click at [897, 687] on link "2" at bounding box center [901, 683] width 25 height 25
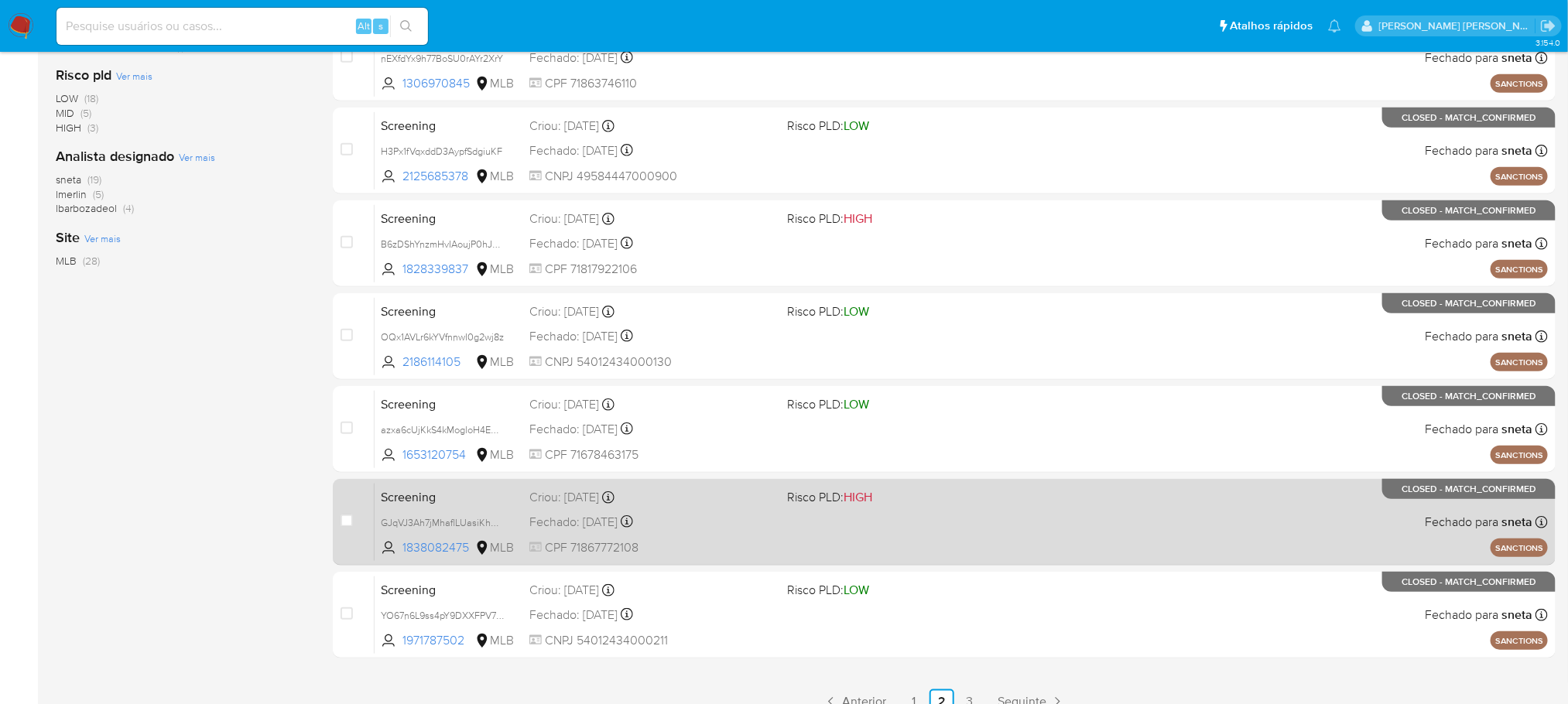
scroll to position [516, 0]
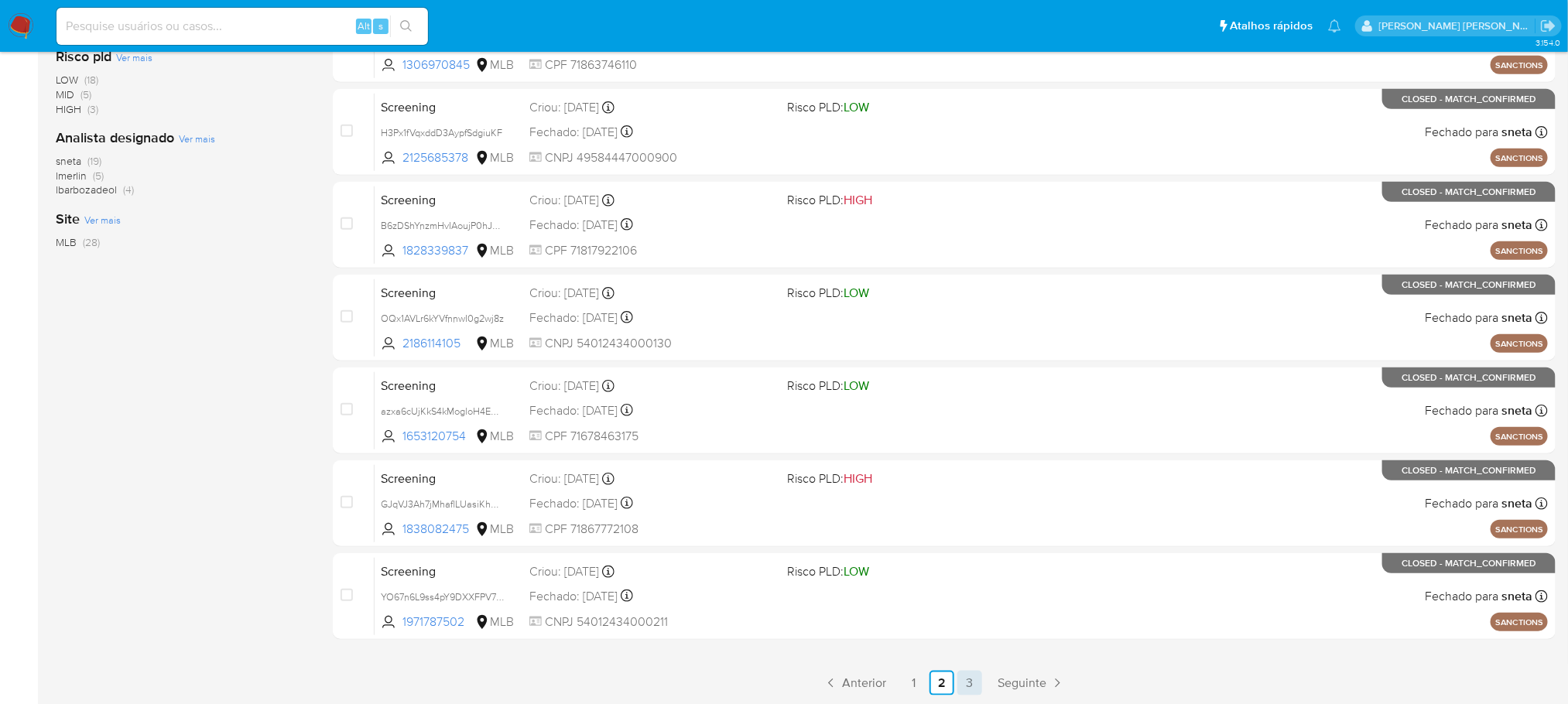
click at [963, 680] on link "3" at bounding box center [969, 683] width 25 height 25
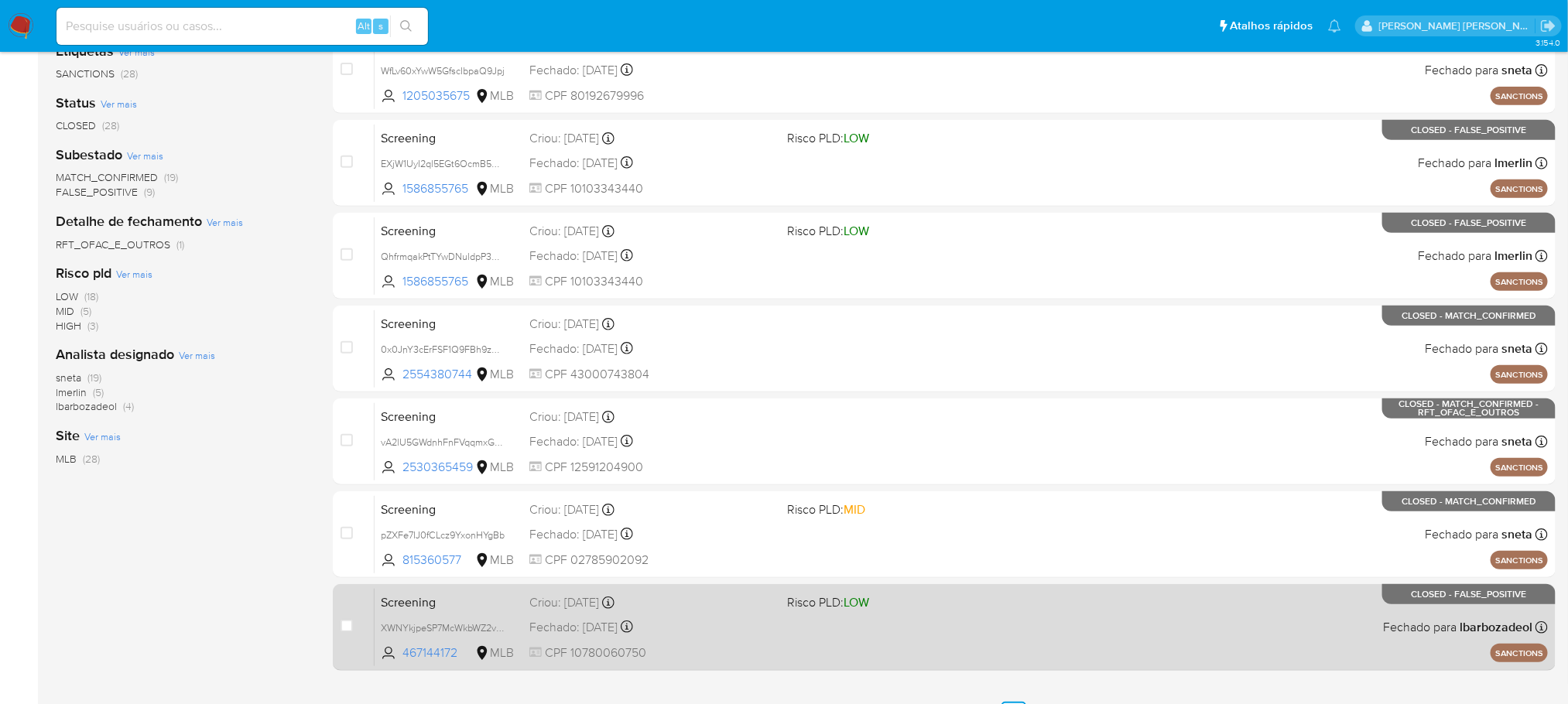
scroll to position [330, 0]
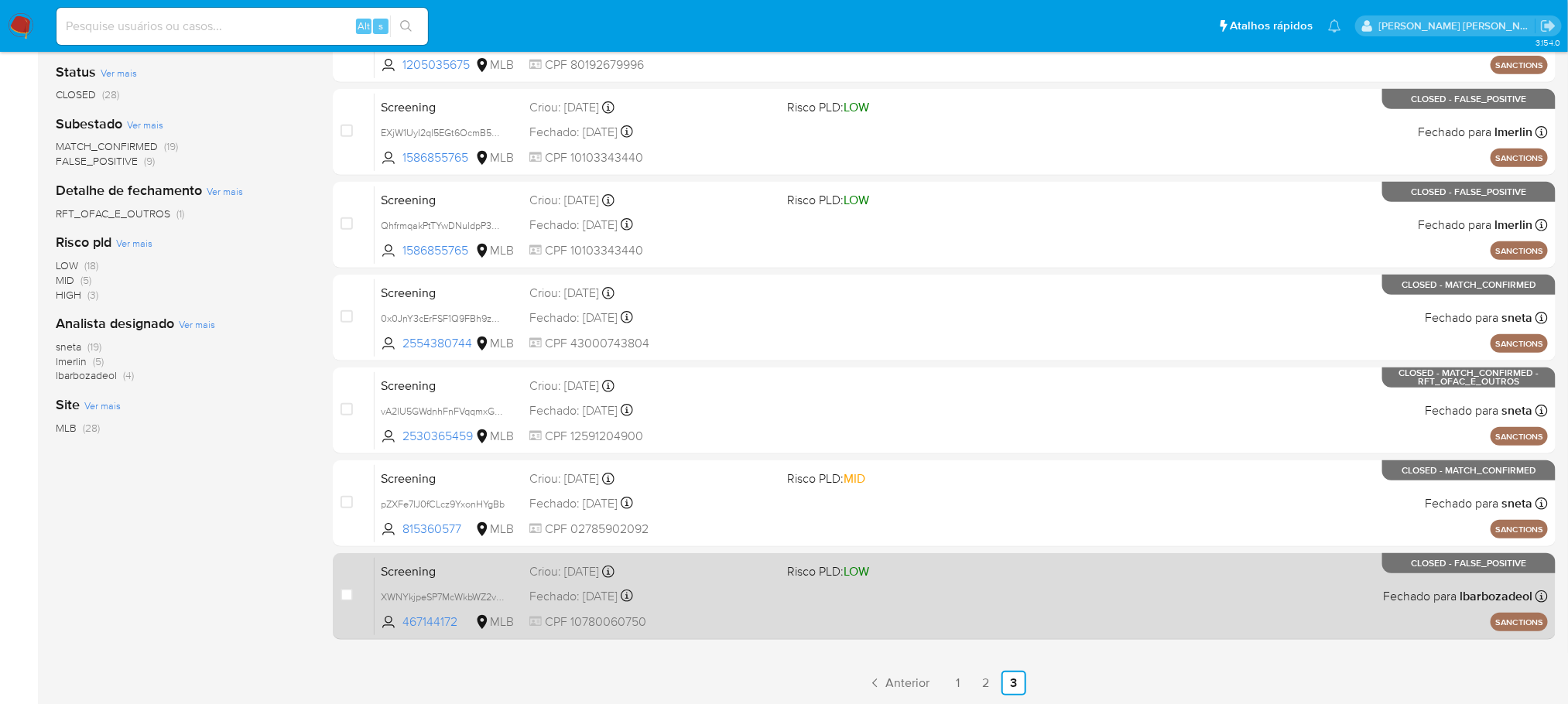
click at [714, 620] on span "CPF 10780060750" at bounding box center [652, 621] width 245 height 17
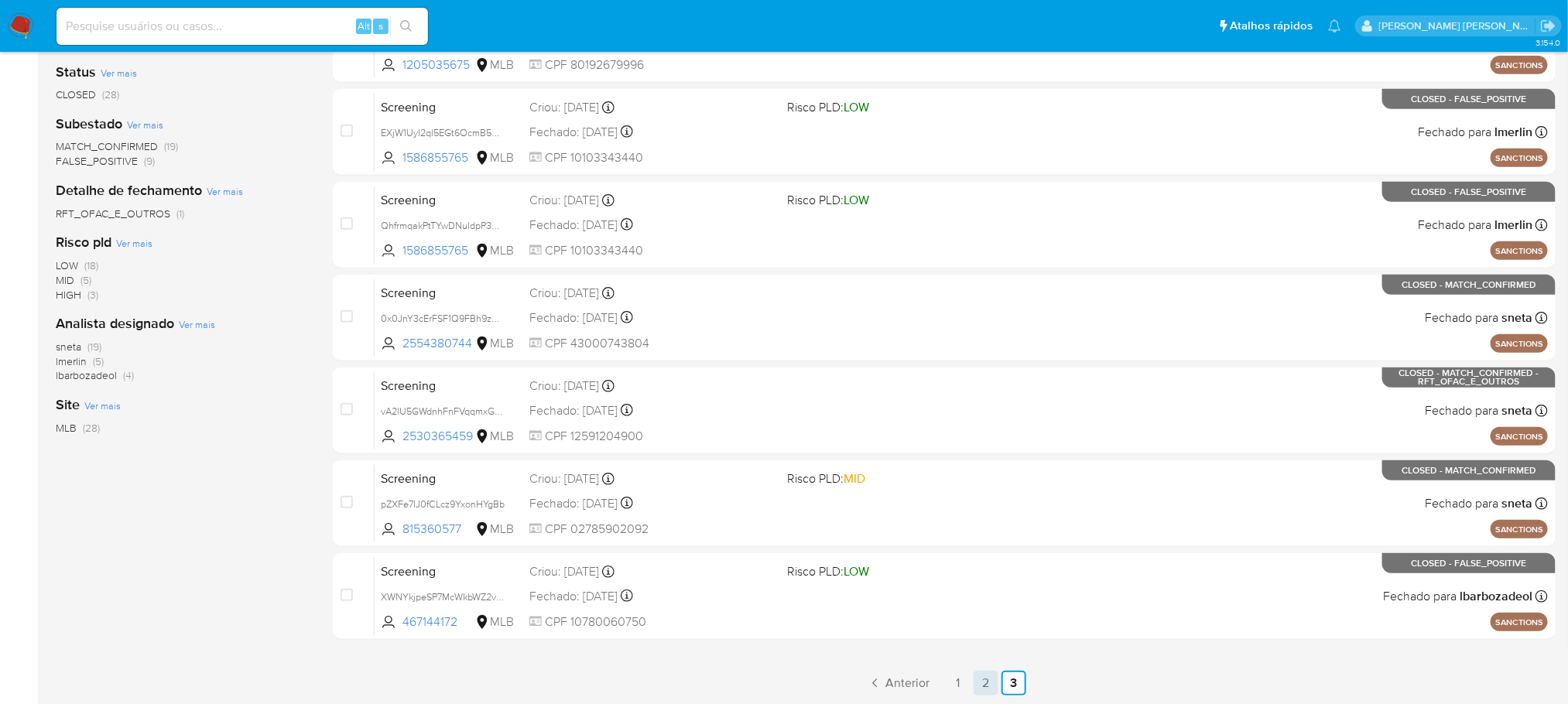
click at [992, 683] on link "2" at bounding box center [986, 683] width 25 height 25
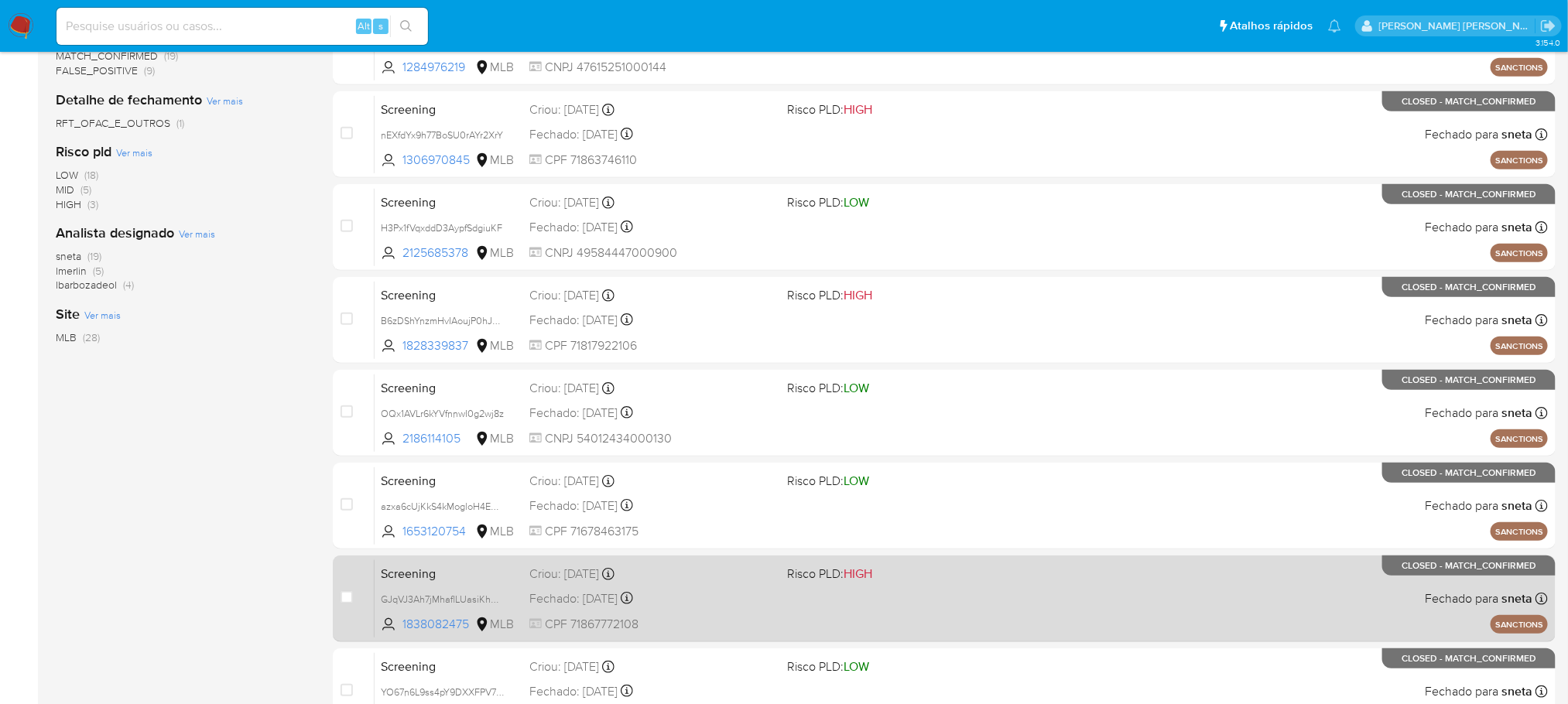
scroll to position [516, 0]
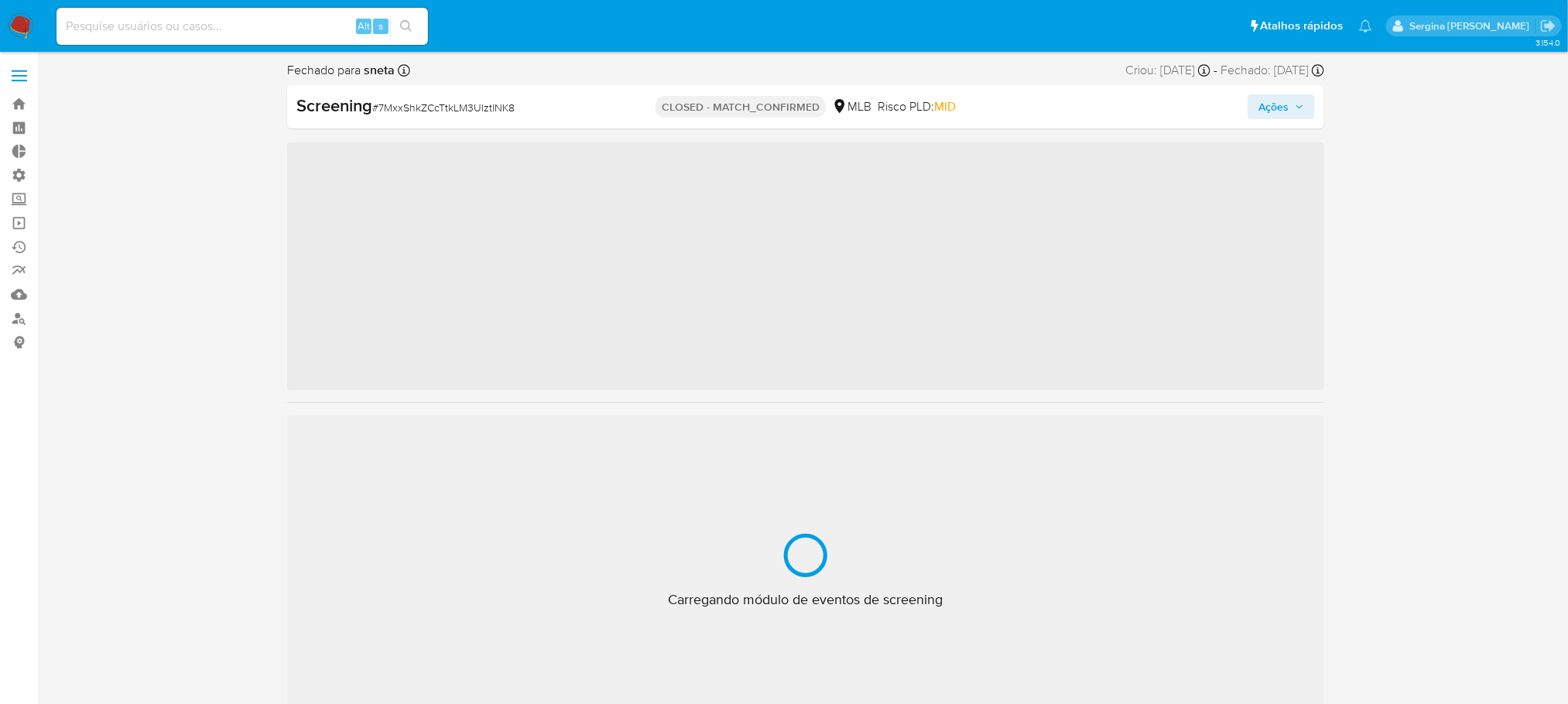
scroll to position [690, 0]
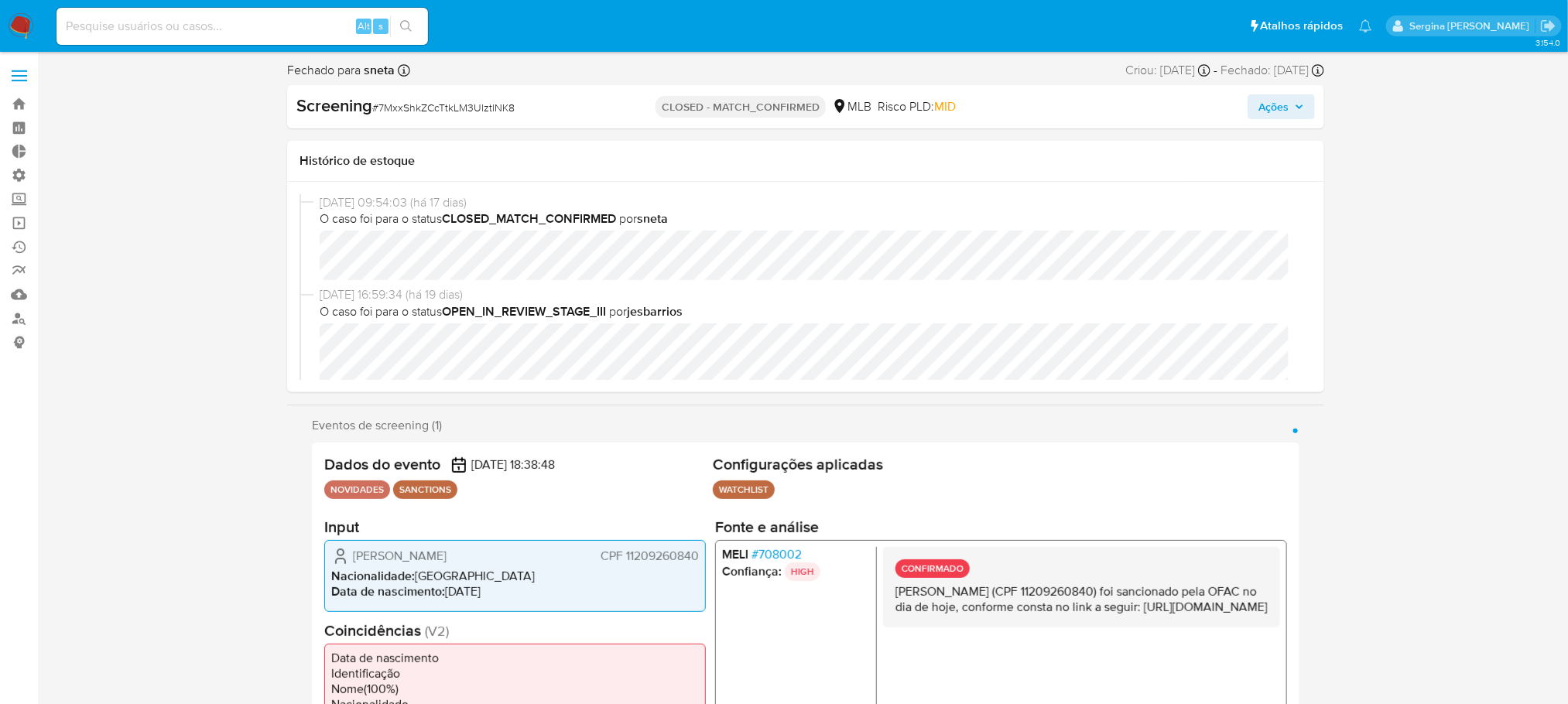
select select "10"
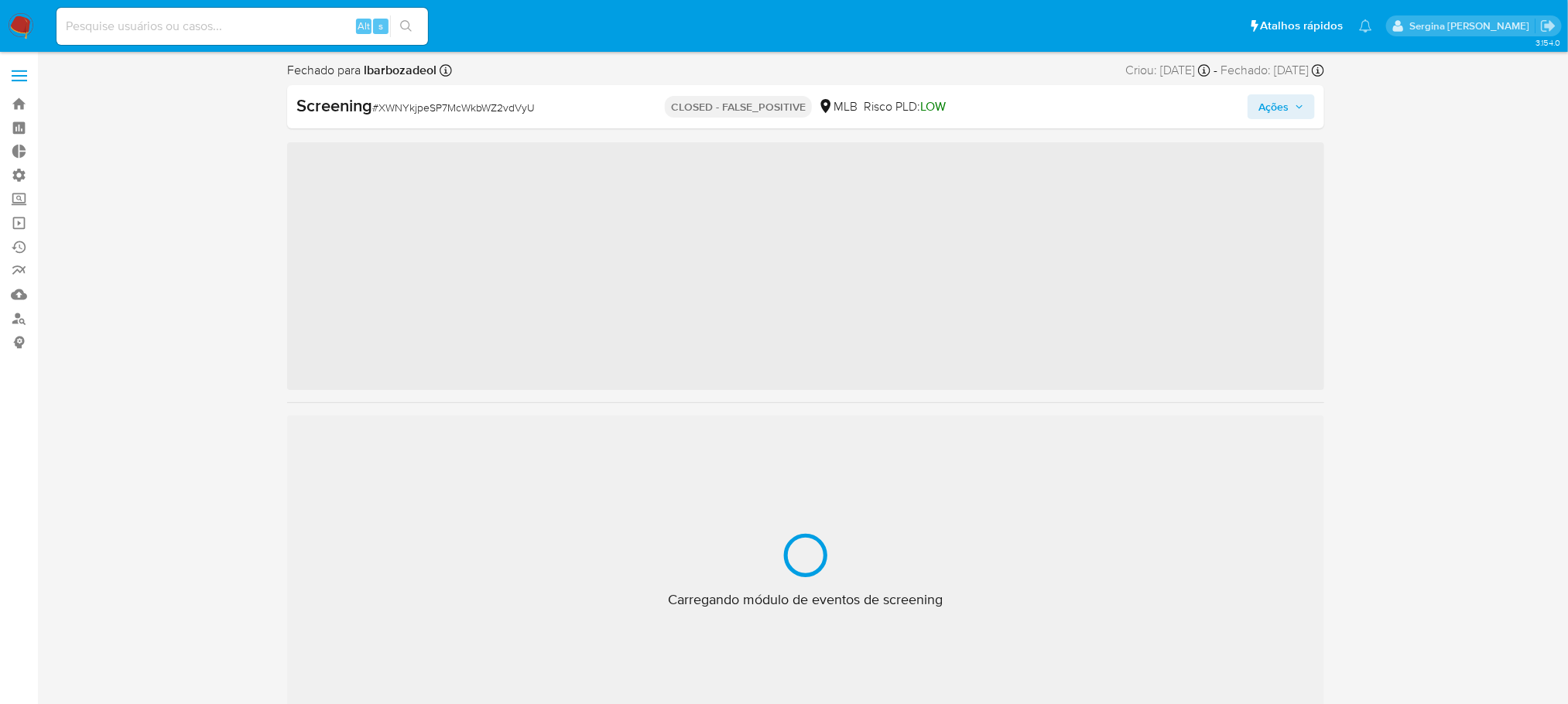
scroll to position [690, 0]
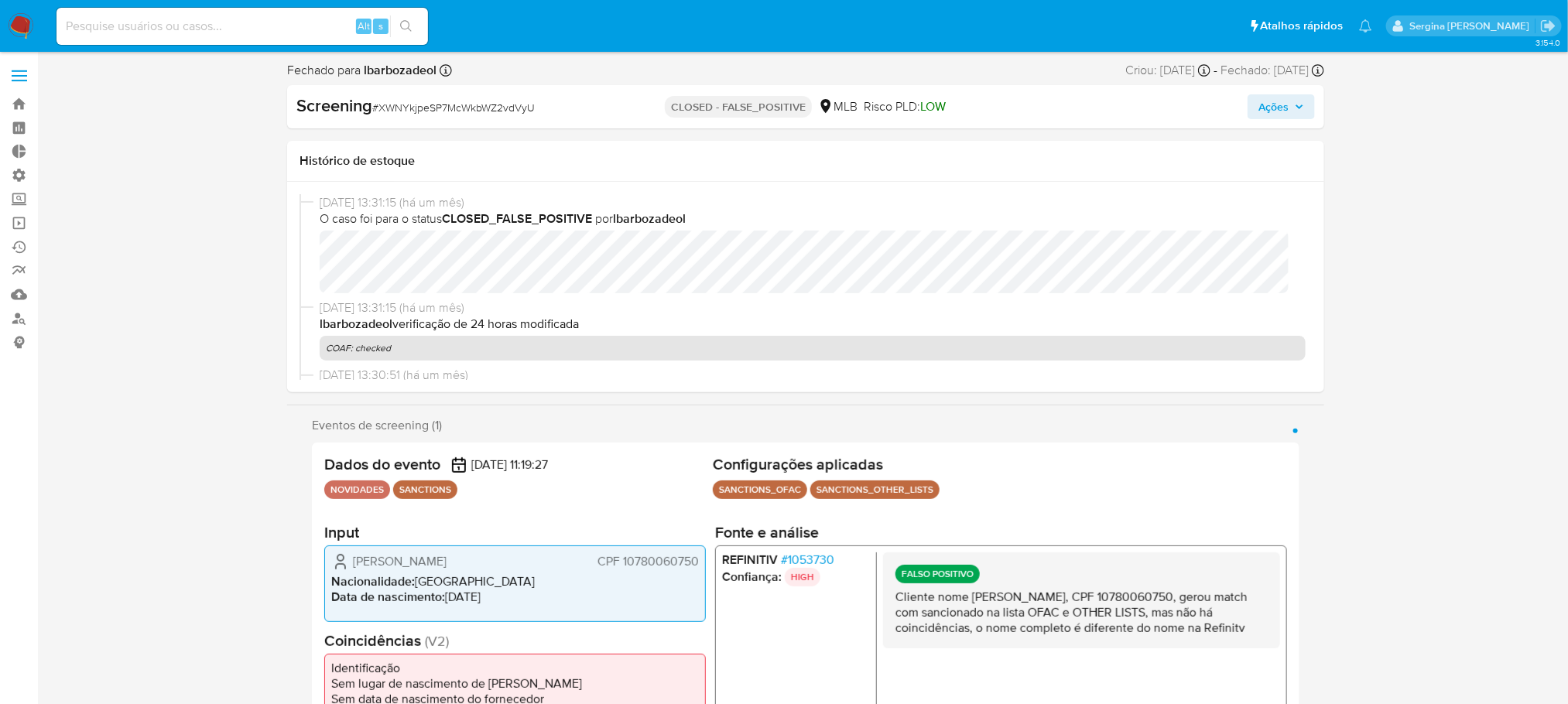
select select "10"
